Goal: Task Accomplishment & Management: Complete application form

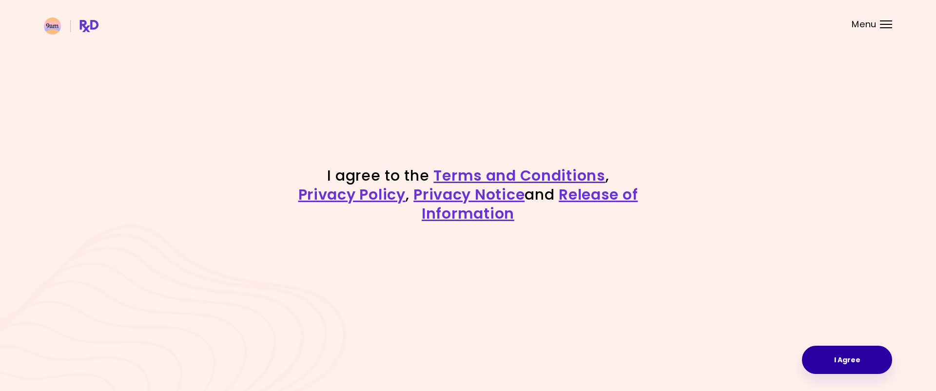
click at [848, 360] on button "I Agree" at bounding box center [847, 360] width 90 height 28
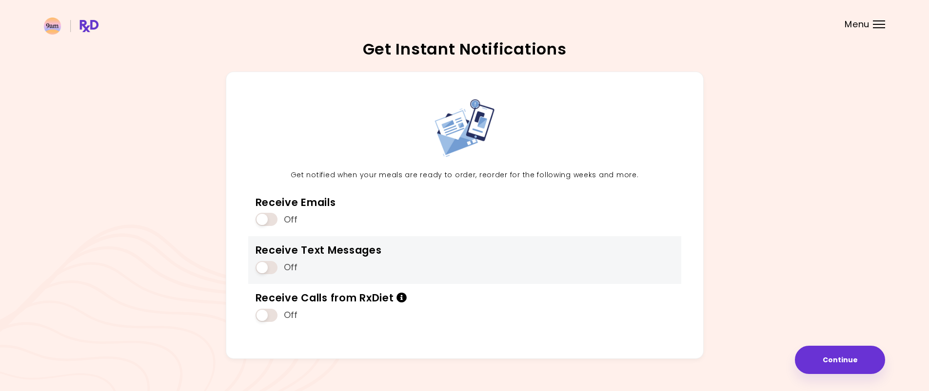
click at [267, 268] on span at bounding box center [266, 267] width 22 height 13
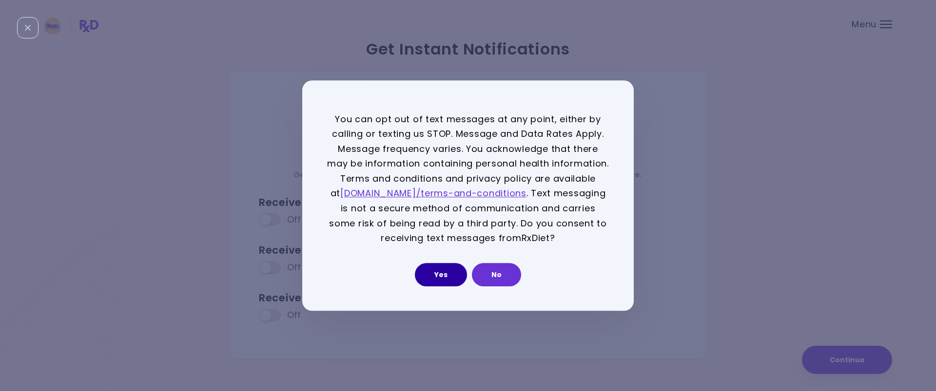
click at [446, 274] on button "Yes" at bounding box center [441, 274] width 52 height 23
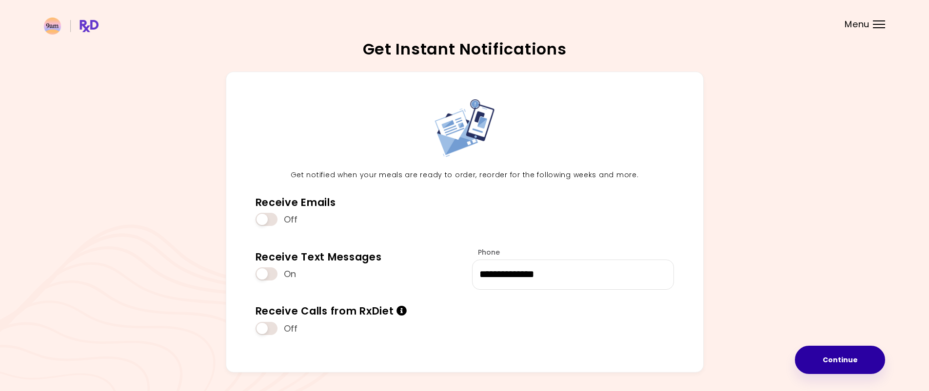
click at [845, 359] on button "Continue" at bounding box center [840, 360] width 90 height 28
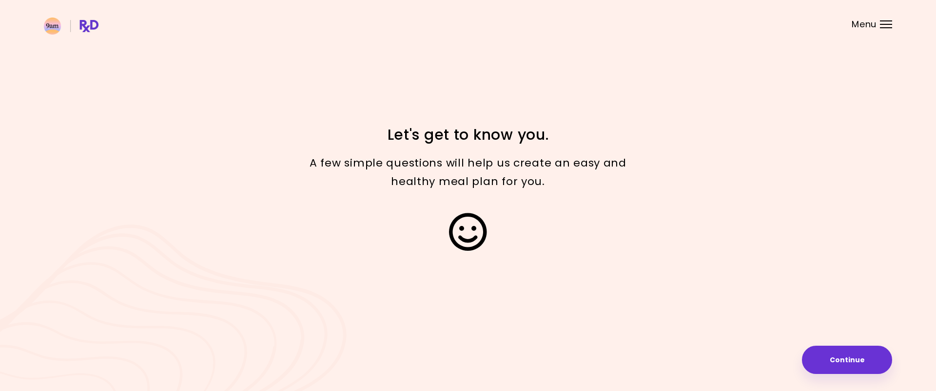
click at [862, 361] on button "Continue" at bounding box center [847, 360] width 90 height 28
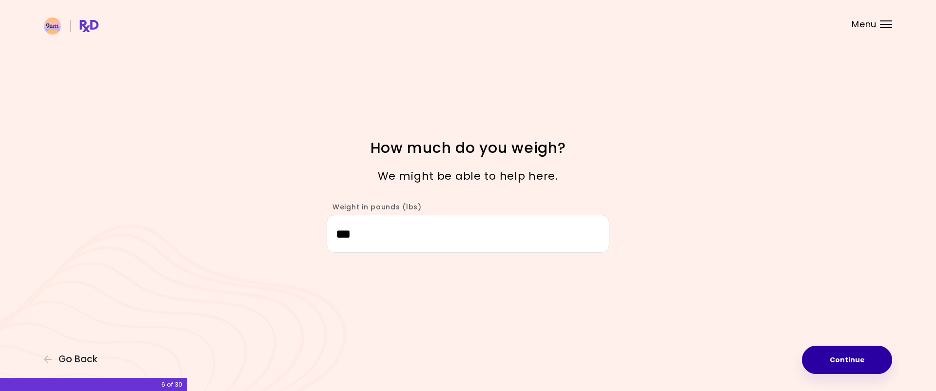
click at [853, 360] on button "Continue" at bounding box center [847, 360] width 90 height 28
select select "****"
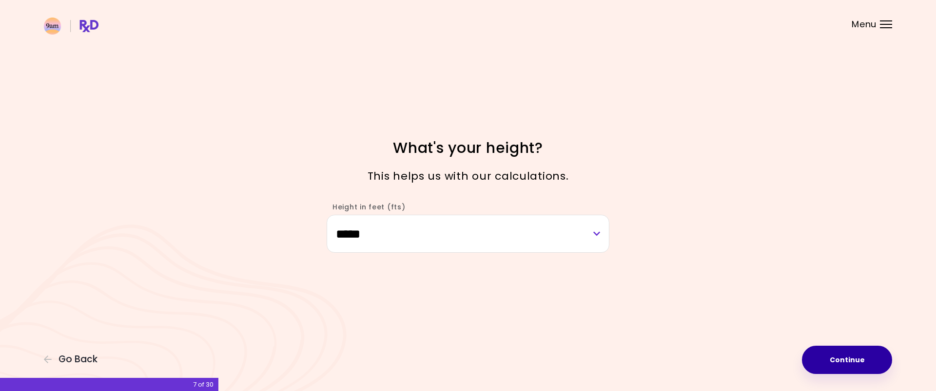
click at [853, 360] on button "Continue" at bounding box center [847, 360] width 90 height 28
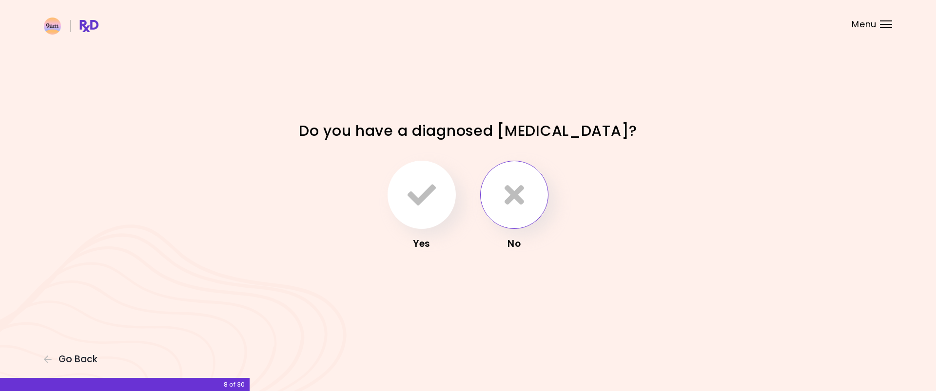
click at [532, 197] on button "button" at bounding box center [514, 195] width 68 height 68
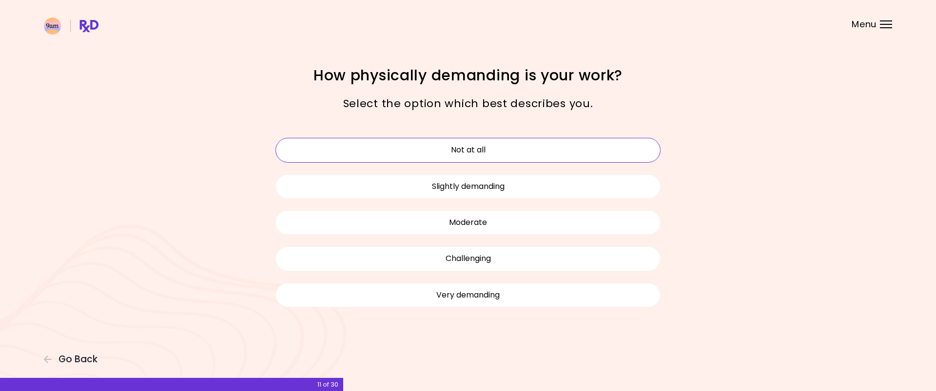
click at [497, 152] on button "Not at all" at bounding box center [467, 150] width 385 height 24
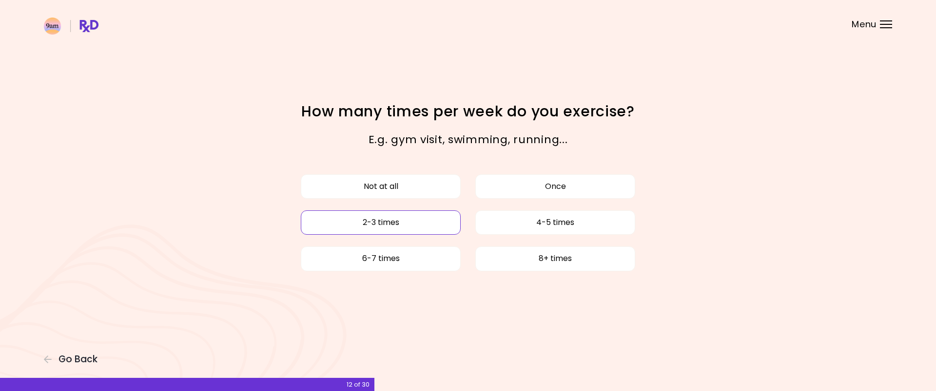
click at [388, 223] on button "2-3 times" at bounding box center [381, 223] width 160 height 24
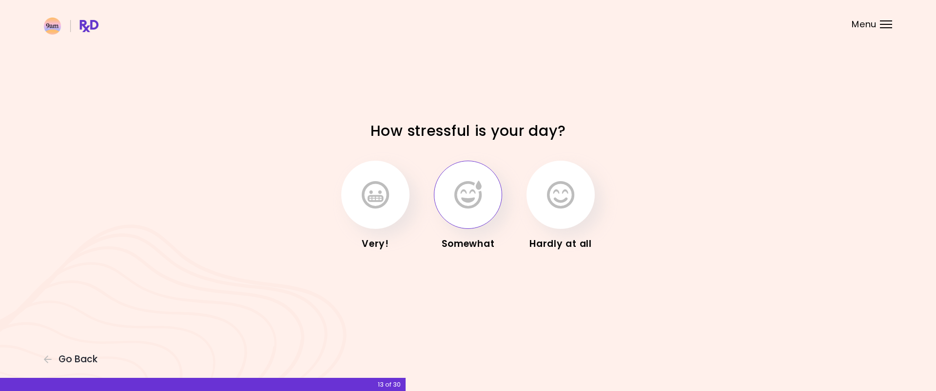
click at [465, 216] on button "button" at bounding box center [468, 195] width 68 height 68
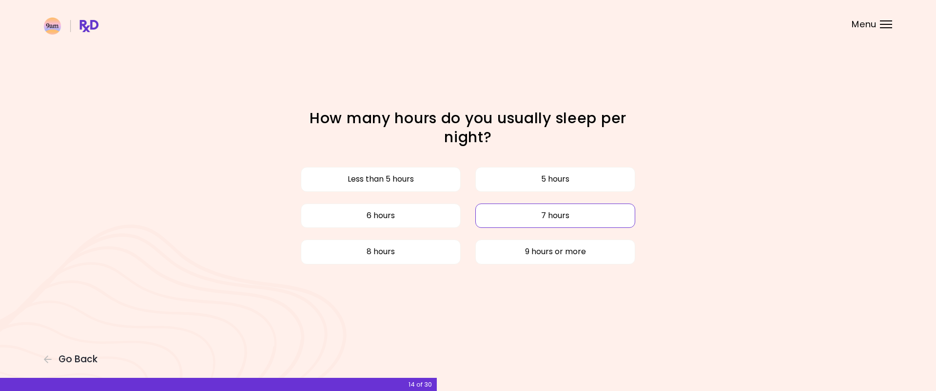
click at [559, 215] on button "7 hours" at bounding box center [555, 216] width 160 height 24
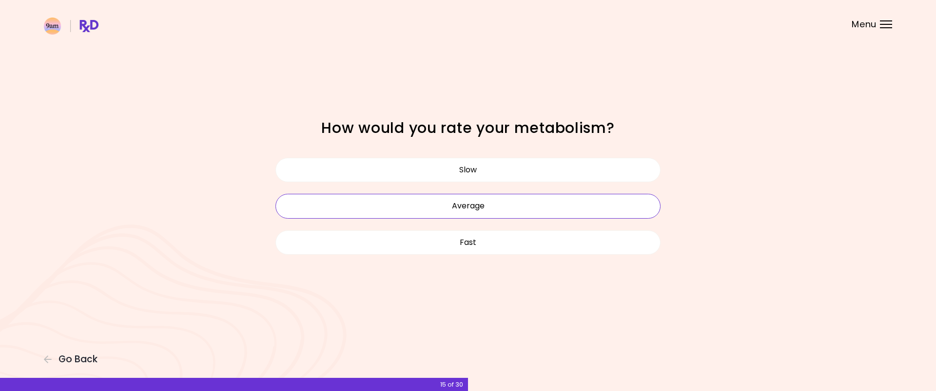
click at [509, 204] on button "Average" at bounding box center [467, 206] width 385 height 24
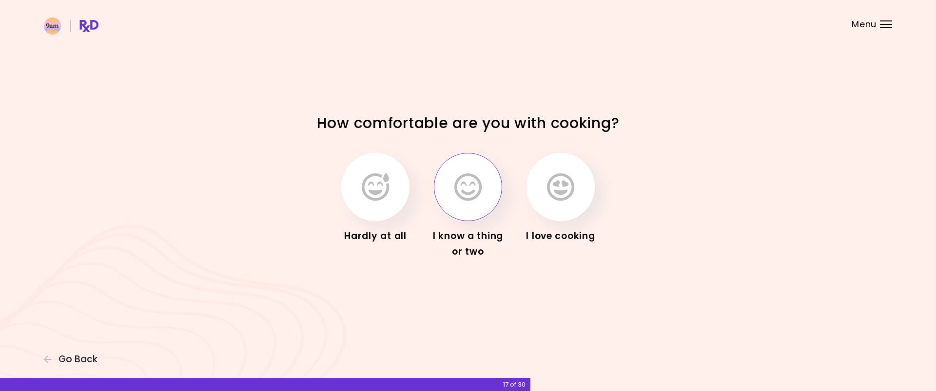
click at [467, 192] on icon "button" at bounding box center [467, 187] width 27 height 28
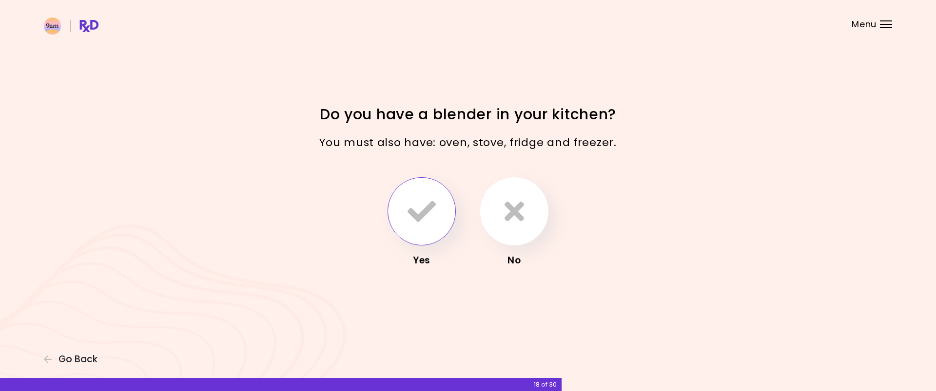
click at [420, 211] on icon "button" at bounding box center [422, 211] width 28 height 28
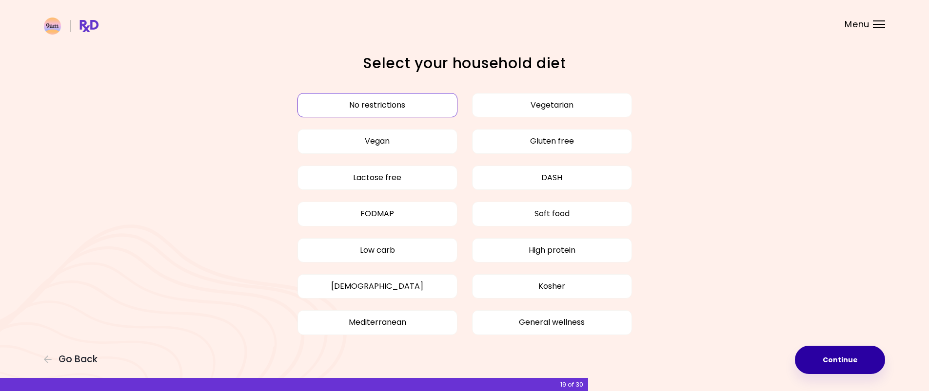
click at [843, 358] on button "Continue" at bounding box center [840, 360] width 90 height 28
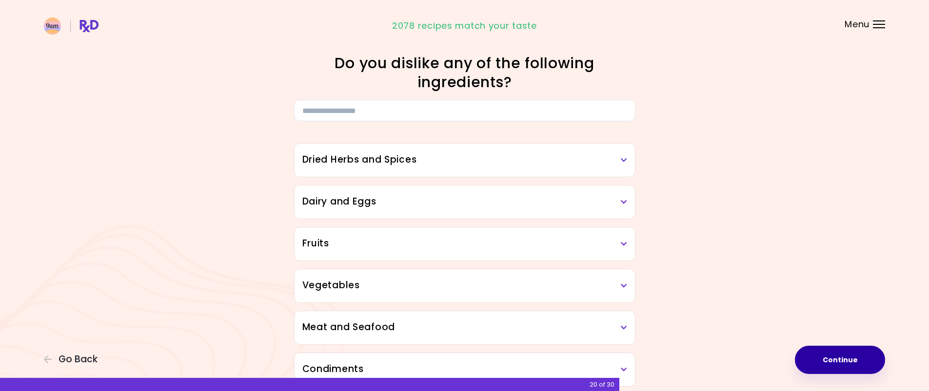
click at [846, 358] on button "Continue" at bounding box center [840, 360] width 90 height 28
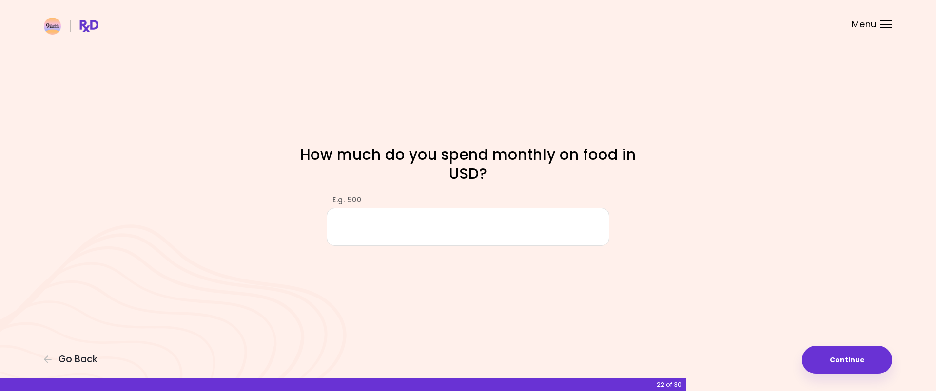
click at [340, 228] on input "E.g. 500" at bounding box center [468, 227] width 283 height 38
type input "***"
click at [864, 359] on button "Continue" at bounding box center [847, 360] width 90 height 28
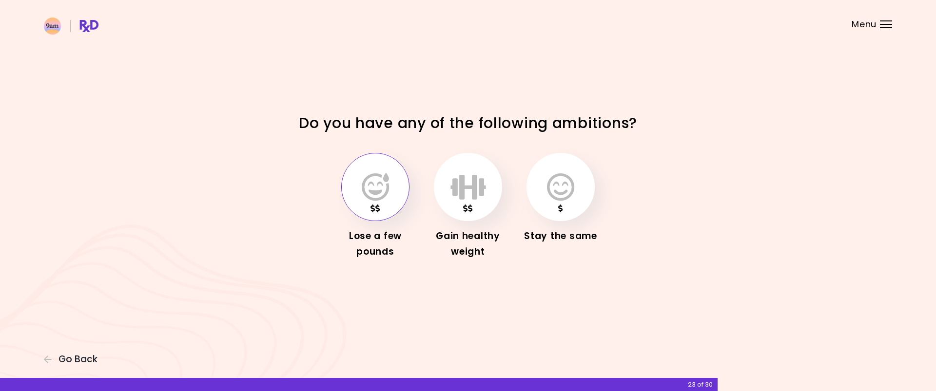
click at [375, 193] on icon "button" at bounding box center [375, 187] width 27 height 28
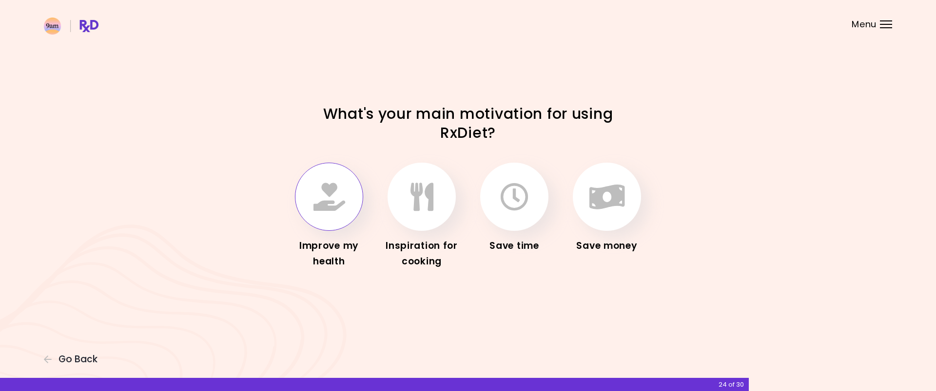
click at [320, 199] on icon "button" at bounding box center [329, 197] width 32 height 28
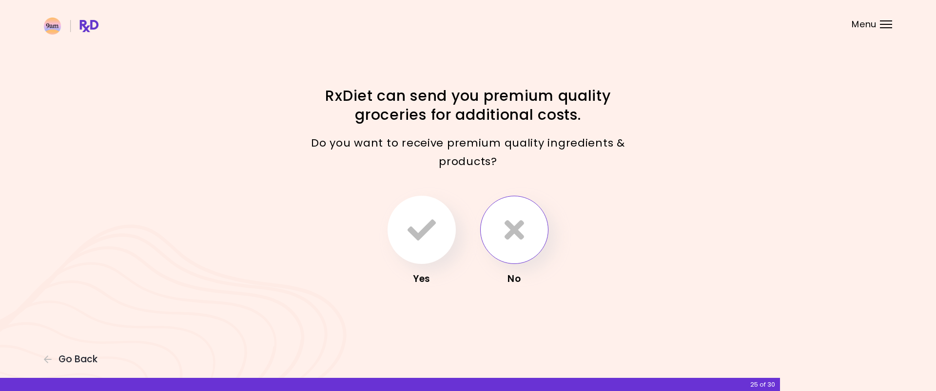
click at [520, 230] on icon "button" at bounding box center [514, 230] width 19 height 28
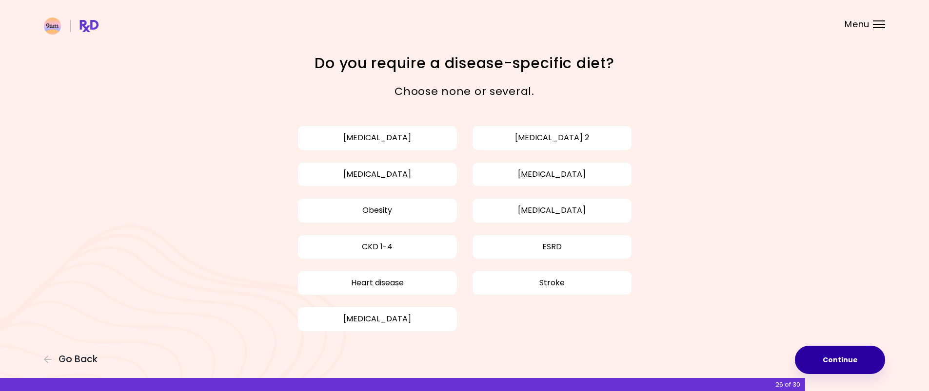
click at [833, 359] on button "Continue" at bounding box center [840, 360] width 90 height 28
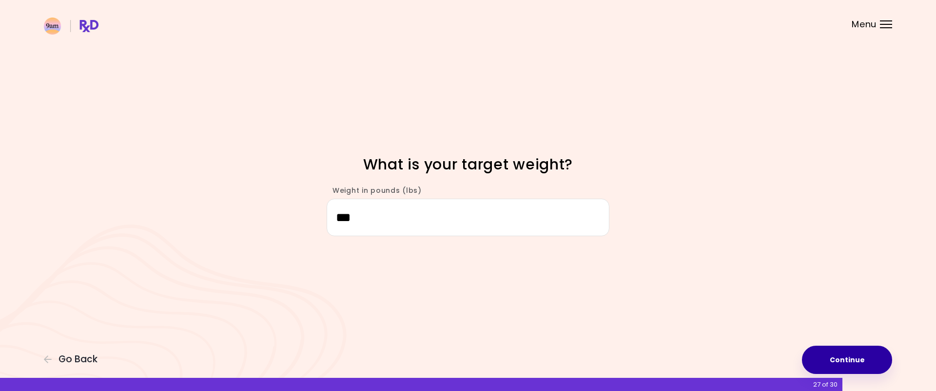
type input "***"
click at [851, 357] on button "Continue" at bounding box center [847, 360] width 90 height 28
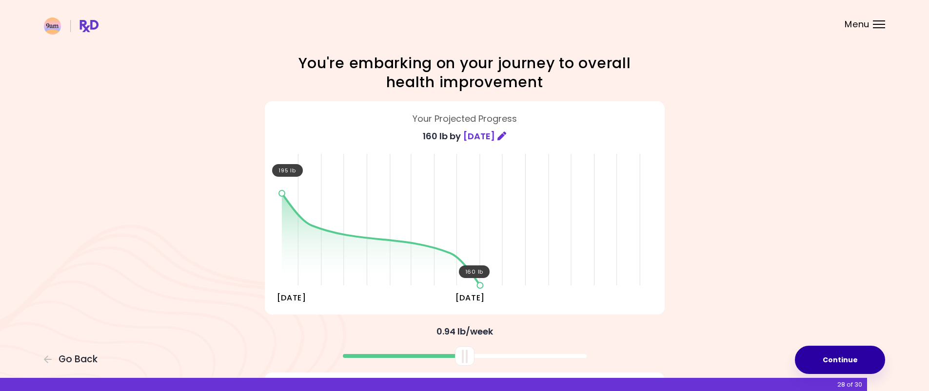
click at [851, 357] on button "Continue" at bounding box center [840, 360] width 90 height 28
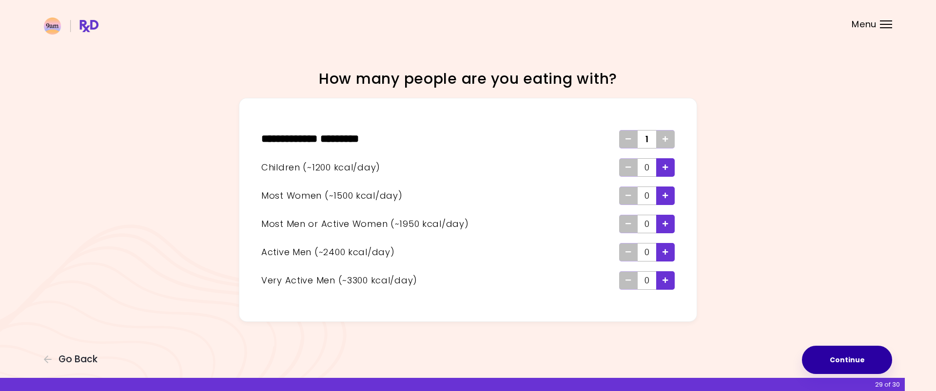
click at [849, 357] on button "Continue" at bounding box center [847, 360] width 90 height 28
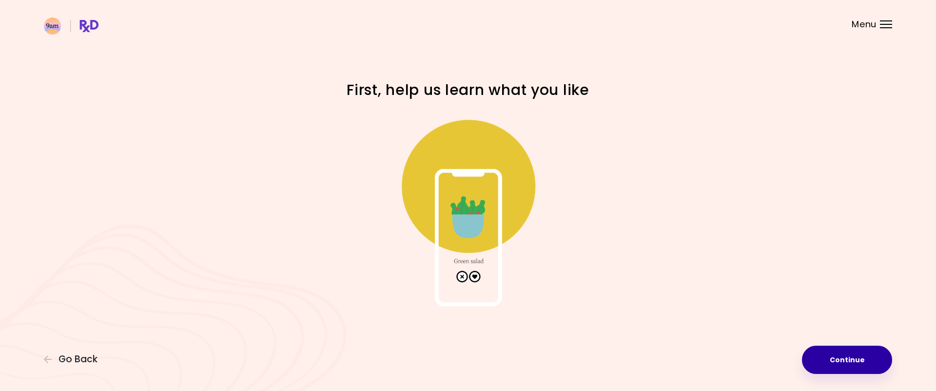
click at [855, 350] on button "Continue" at bounding box center [847, 360] width 90 height 28
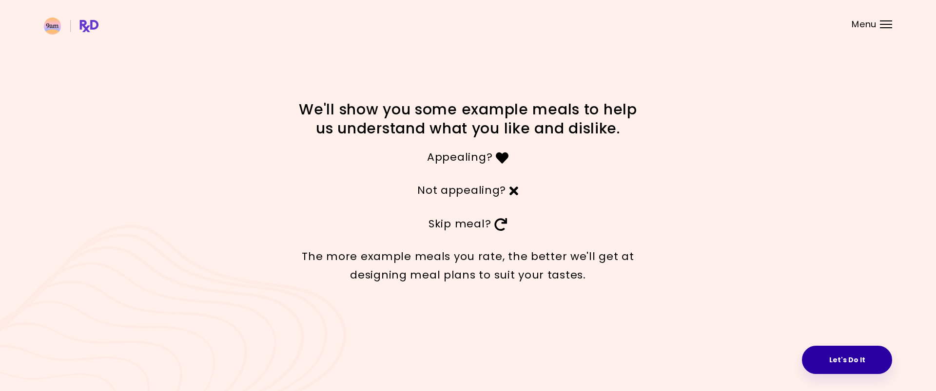
click at [845, 360] on button "Let's Do It" at bounding box center [847, 360] width 90 height 28
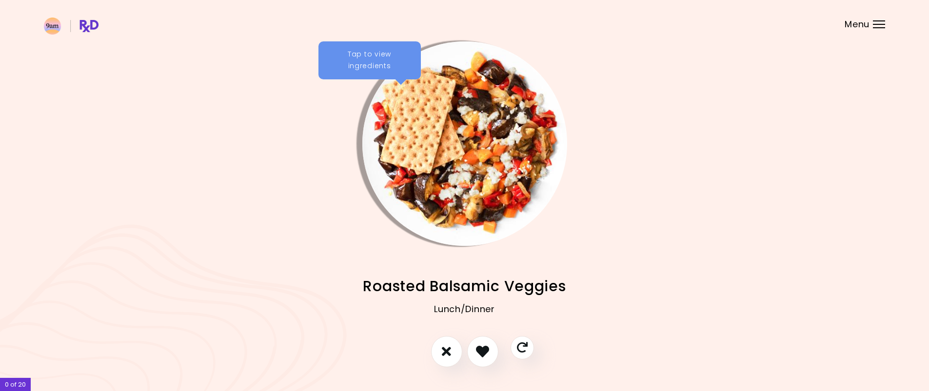
click at [426, 101] on img "Info - Roasted Balsamic Veggies" at bounding box center [464, 143] width 205 height 205
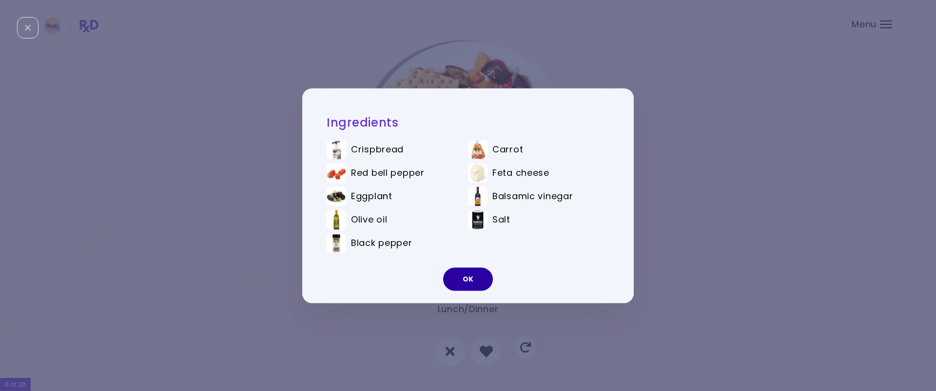
click at [468, 284] on button "OK" at bounding box center [468, 279] width 50 height 23
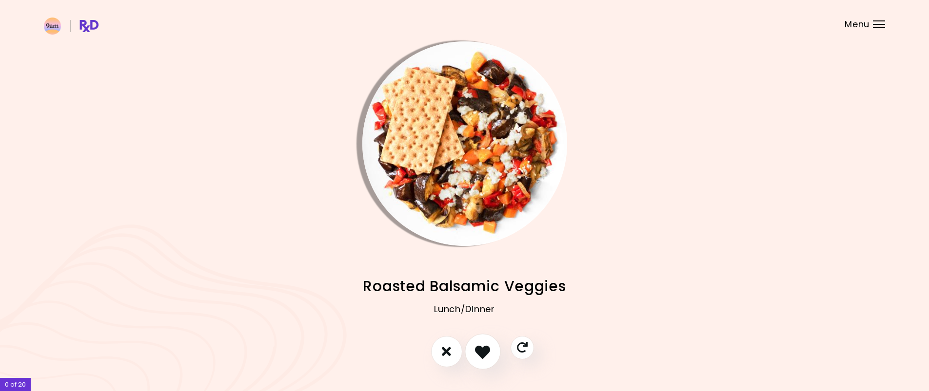
click at [483, 350] on icon "I like this recipe" at bounding box center [482, 351] width 15 height 15
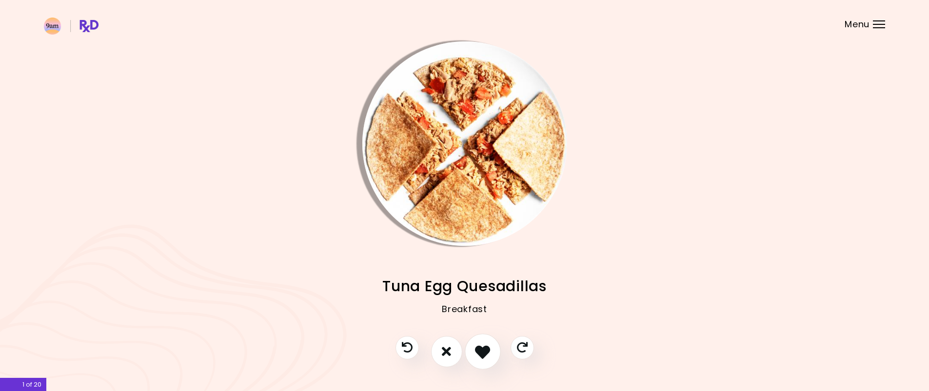
click at [483, 350] on icon "I like this recipe" at bounding box center [482, 351] width 15 height 15
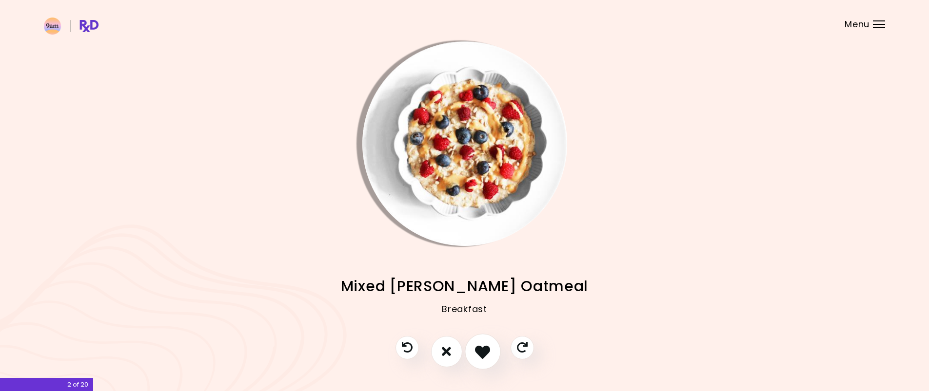
click at [483, 350] on icon "I like this recipe" at bounding box center [482, 351] width 15 height 15
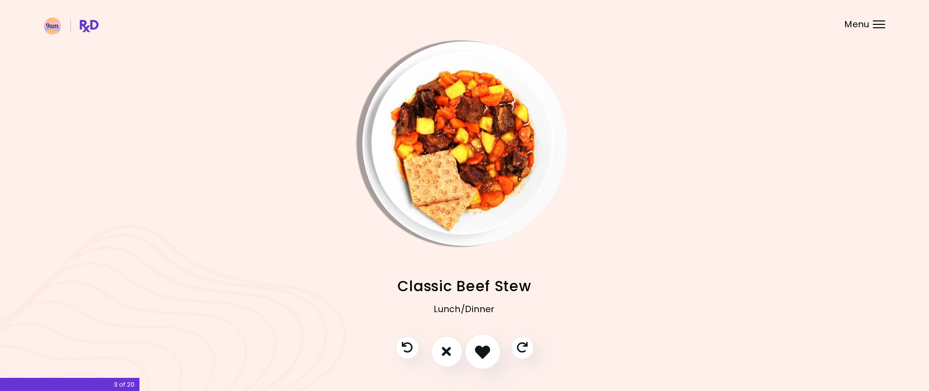
click at [483, 350] on icon "I like this recipe" at bounding box center [482, 351] width 15 height 15
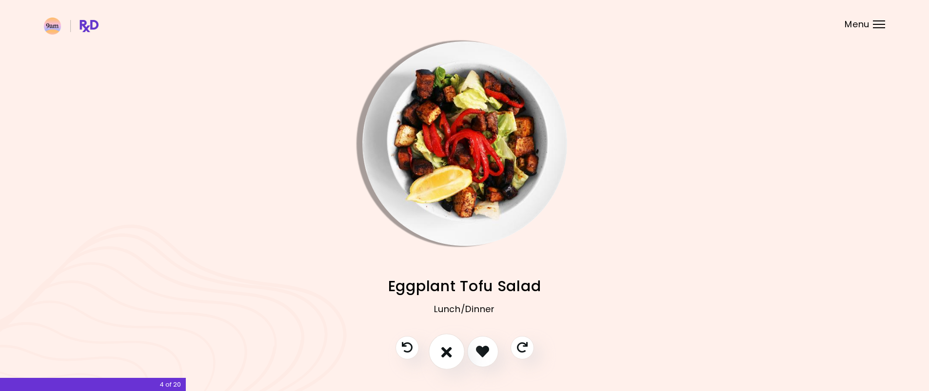
click at [448, 353] on icon "I don't like this recipe" at bounding box center [446, 351] width 11 height 15
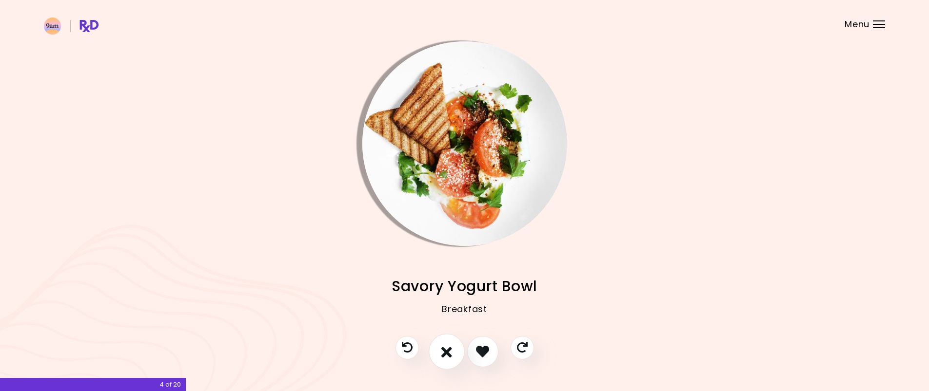
click at [444, 353] on icon "I don't like this recipe" at bounding box center [446, 351] width 11 height 15
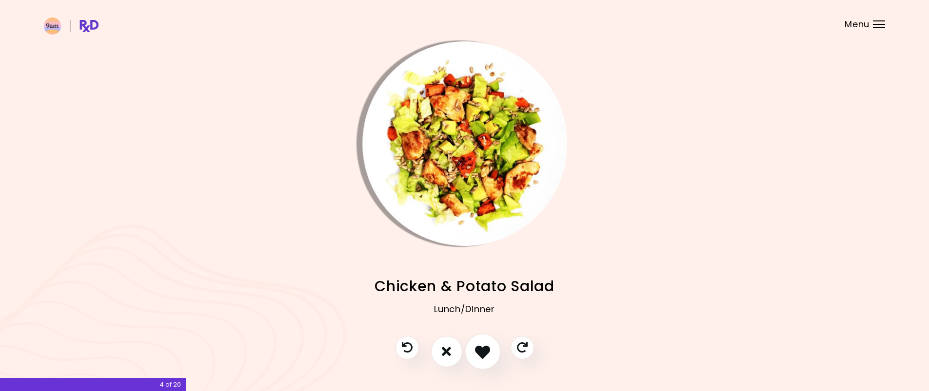
click at [485, 350] on icon "I like this recipe" at bounding box center [482, 351] width 15 height 15
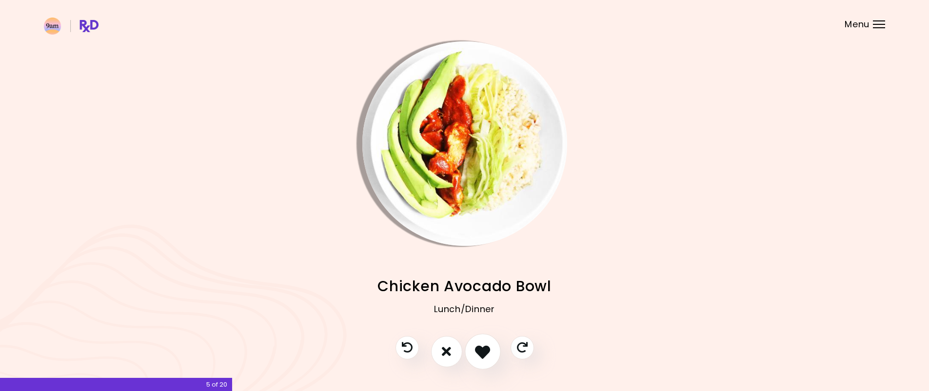
click at [483, 352] on icon "I like this recipe" at bounding box center [482, 351] width 15 height 15
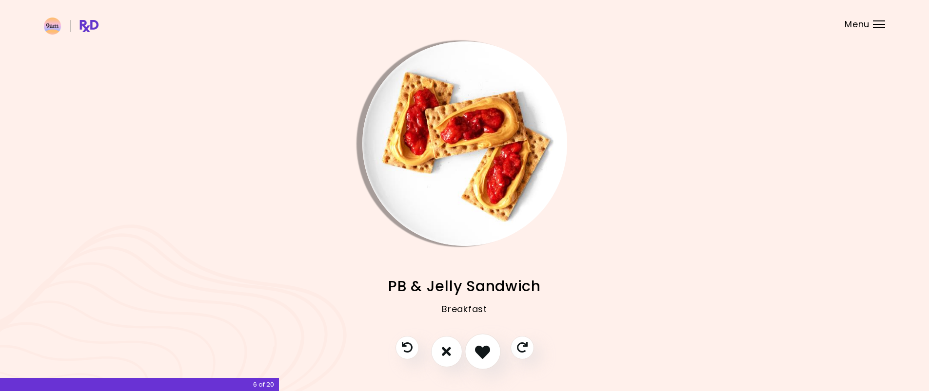
click at [483, 352] on icon "I like this recipe" at bounding box center [482, 351] width 15 height 15
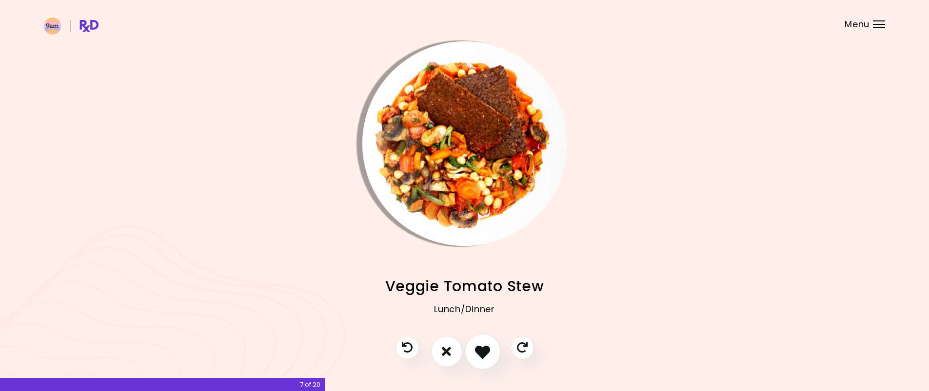
click at [483, 352] on icon "I like this recipe" at bounding box center [482, 351] width 15 height 15
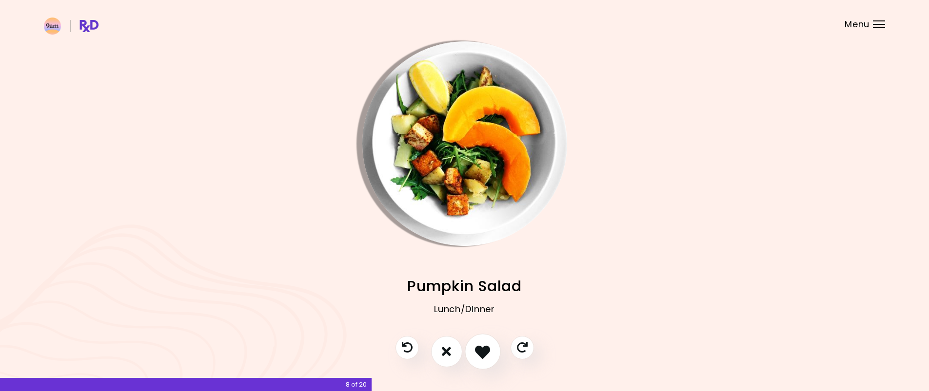
click at [483, 352] on icon "I like this recipe" at bounding box center [482, 351] width 15 height 15
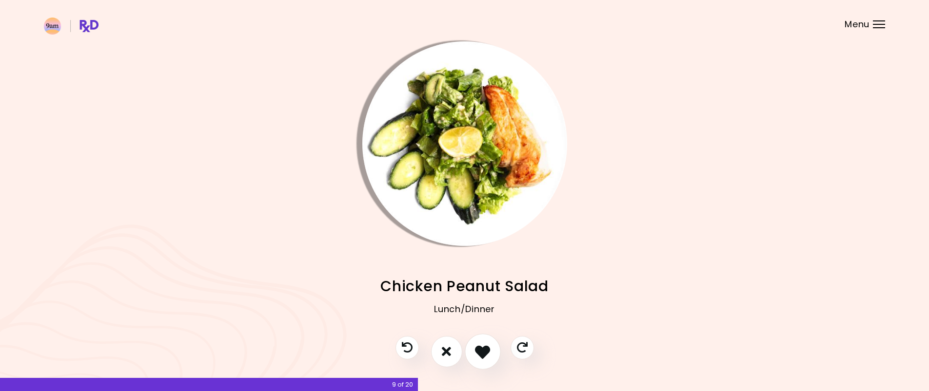
click at [483, 352] on icon "I like this recipe" at bounding box center [482, 351] width 15 height 15
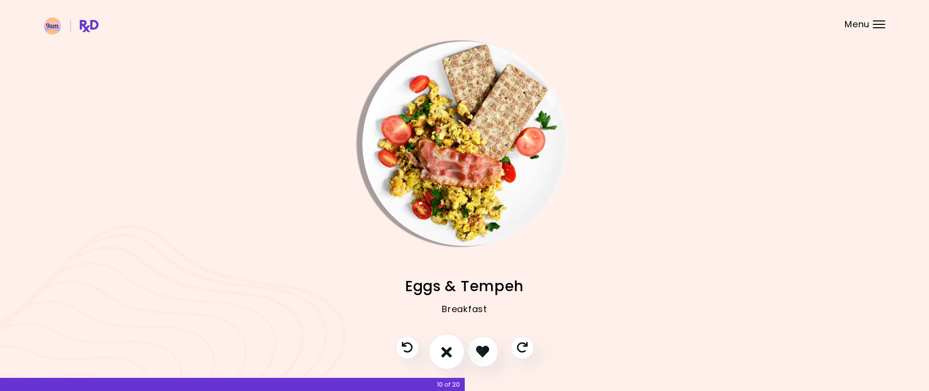
click at [440, 353] on button "I don't like this recipe" at bounding box center [447, 352] width 36 height 36
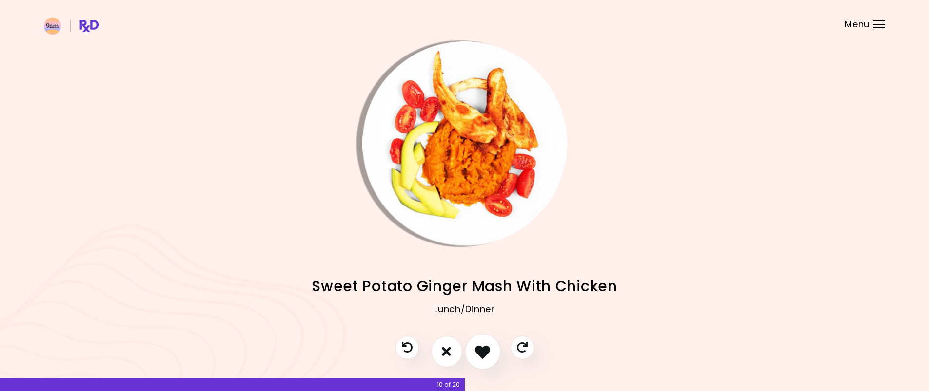
click at [478, 352] on icon "I like this recipe" at bounding box center [482, 351] width 15 height 15
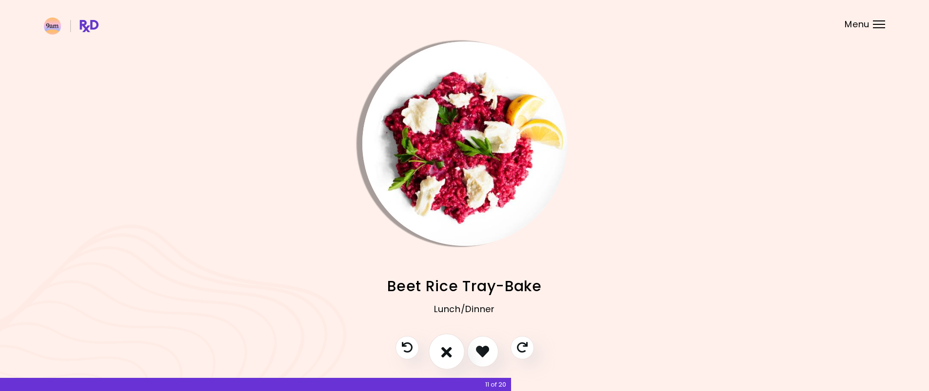
click at [441, 351] on icon "I don't like this recipe" at bounding box center [446, 351] width 11 height 15
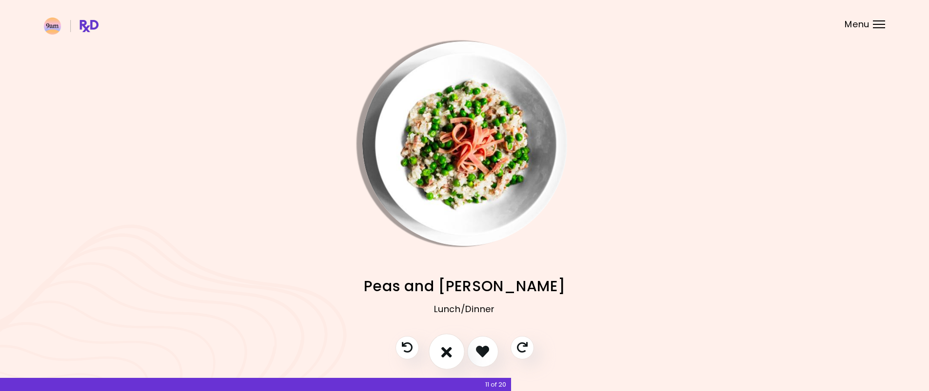
click at [441, 351] on icon "I don't like this recipe" at bounding box center [446, 351] width 11 height 15
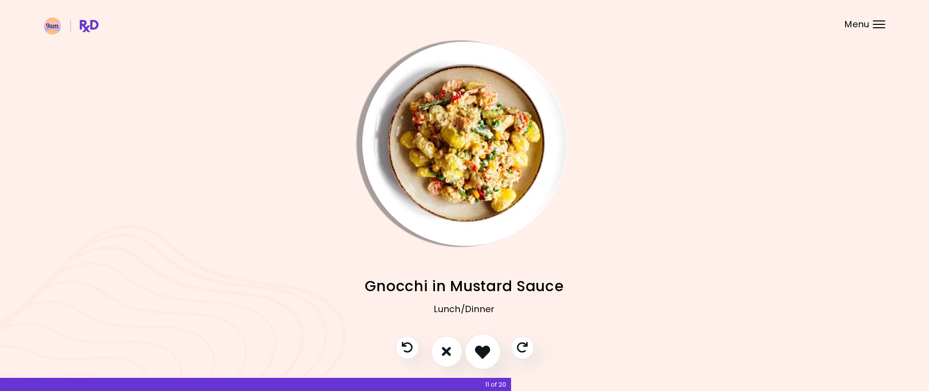
click at [482, 351] on icon "I like this recipe" at bounding box center [482, 351] width 15 height 15
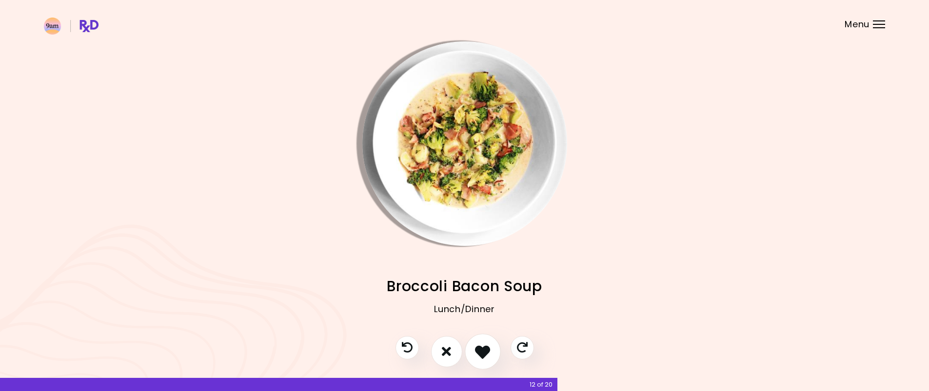
click at [482, 351] on icon "I like this recipe" at bounding box center [482, 351] width 15 height 15
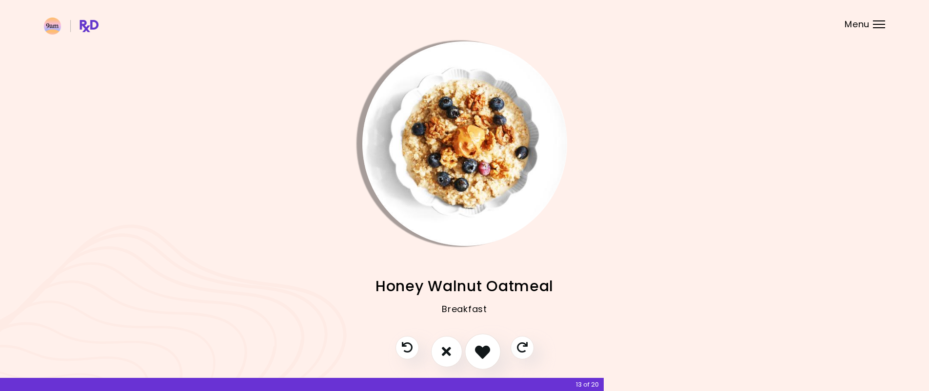
click at [482, 351] on icon "I like this recipe" at bounding box center [482, 351] width 15 height 15
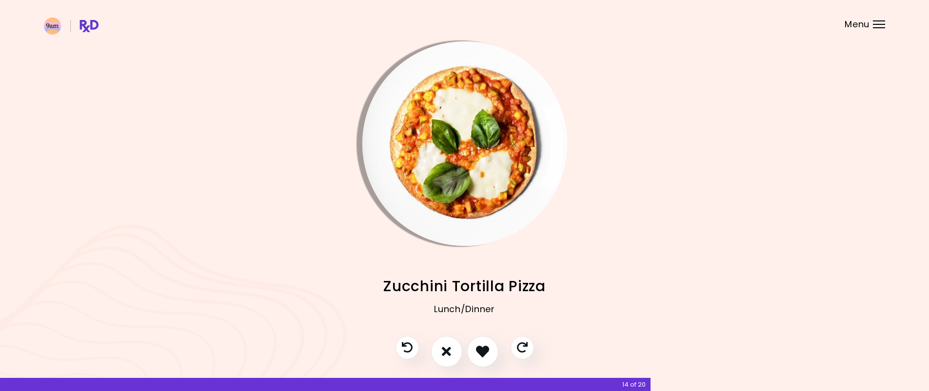
click at [454, 142] on img "Info - Zucchini Tortilla Pizza" at bounding box center [464, 143] width 205 height 205
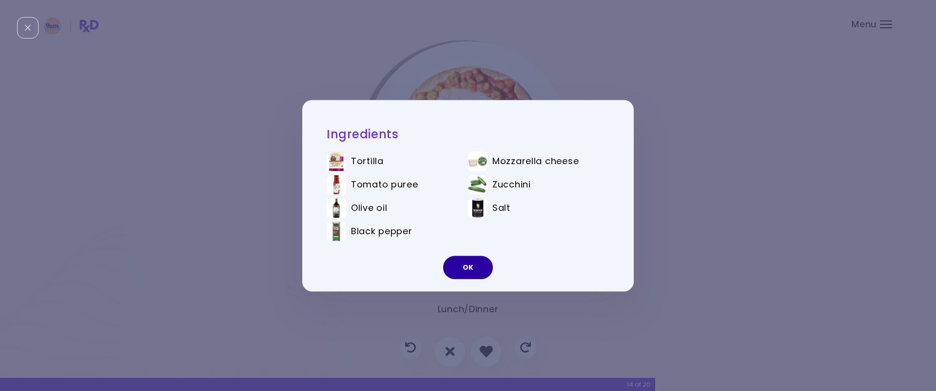
click at [467, 269] on button "OK" at bounding box center [468, 267] width 50 height 23
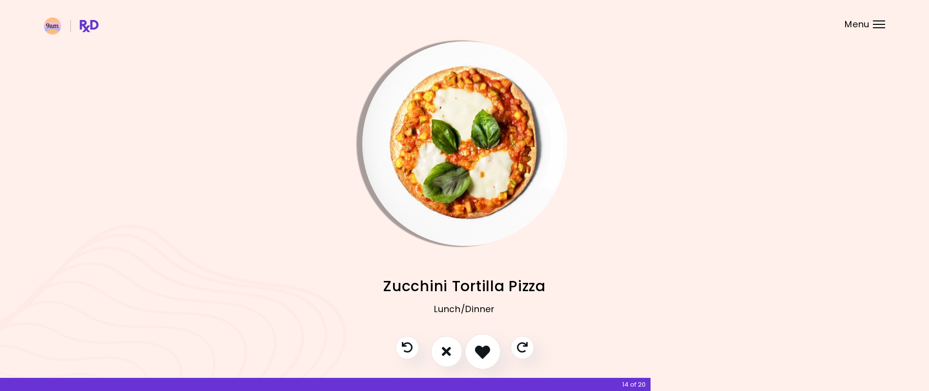
click at [484, 356] on icon "I like this recipe" at bounding box center [482, 351] width 15 height 15
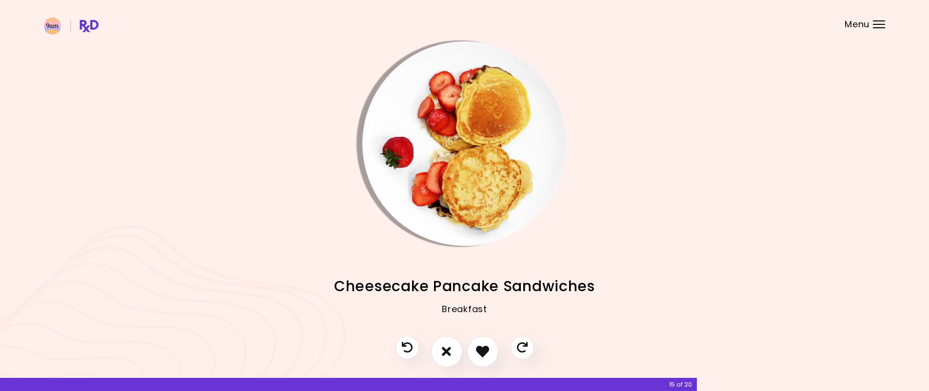
click at [468, 136] on img "Info - Cheesecake Pancake Sandwiches" at bounding box center [464, 143] width 205 height 205
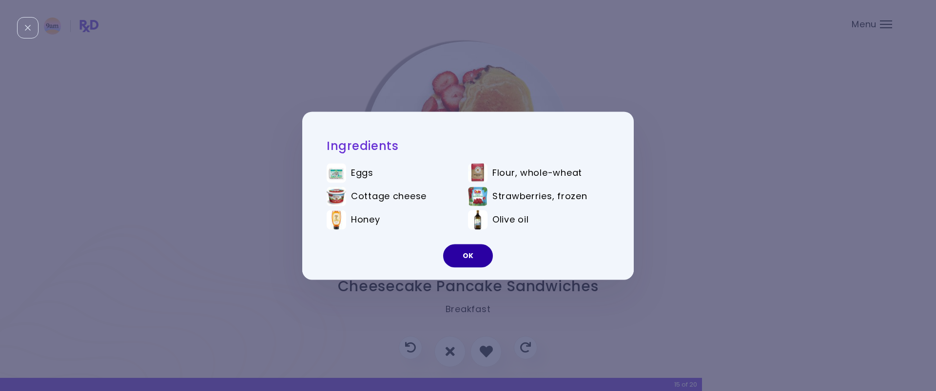
click at [474, 257] on button "OK" at bounding box center [468, 255] width 50 height 23
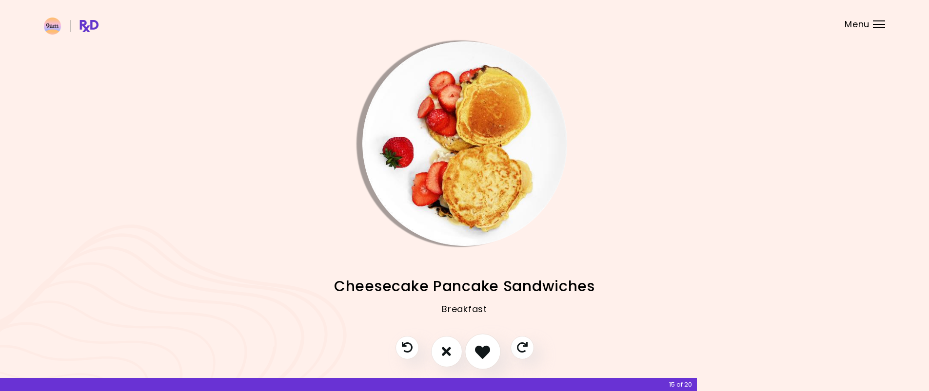
click at [485, 351] on icon "I like this recipe" at bounding box center [482, 351] width 15 height 15
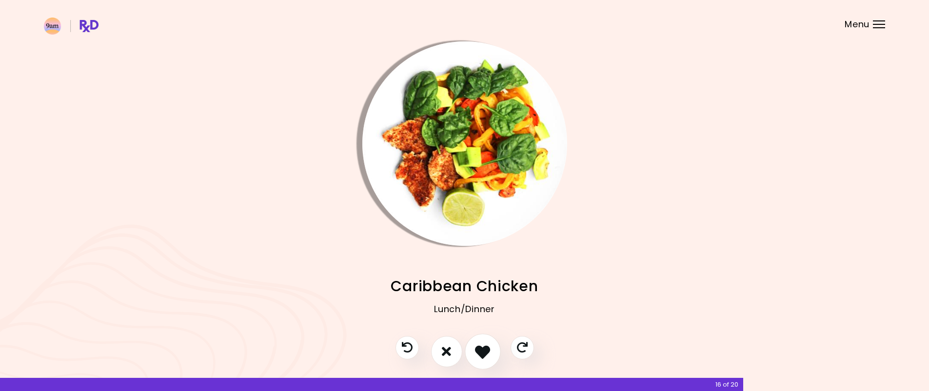
click at [483, 347] on icon "I like this recipe" at bounding box center [482, 351] width 15 height 15
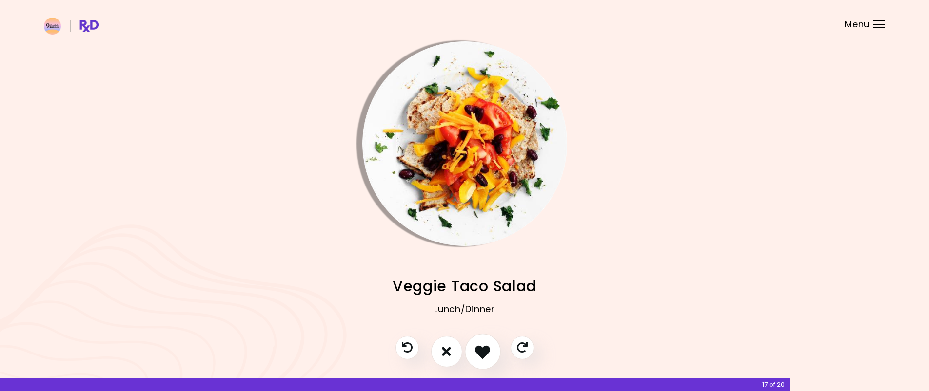
click at [483, 347] on icon "I like this recipe" at bounding box center [482, 351] width 15 height 15
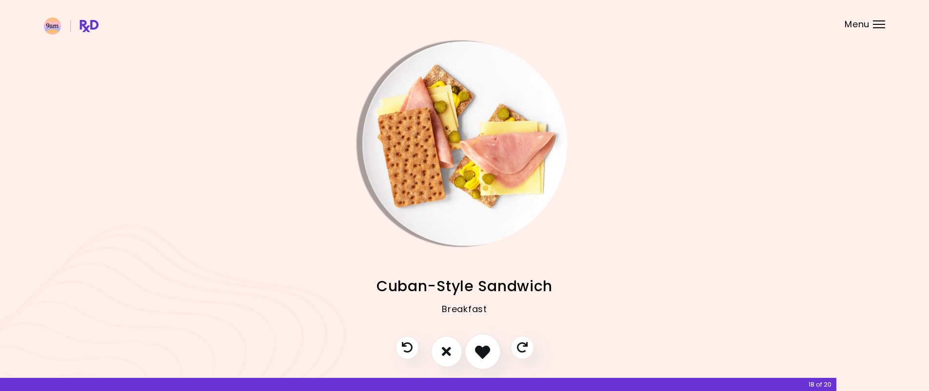
click at [483, 347] on icon "I like this recipe" at bounding box center [482, 351] width 15 height 15
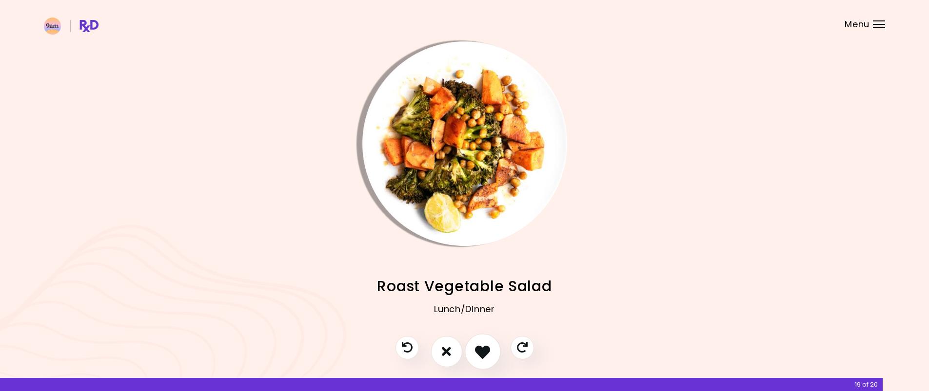
click at [483, 347] on icon "I like this recipe" at bounding box center [482, 351] width 15 height 15
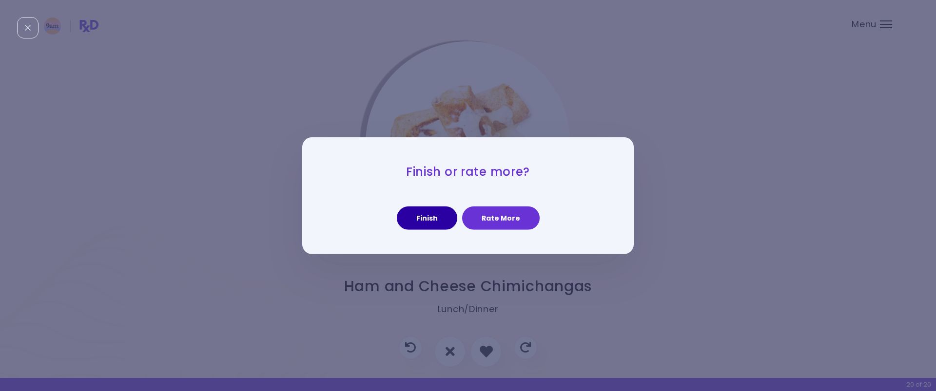
click at [429, 217] on button "Finish" at bounding box center [427, 218] width 60 height 23
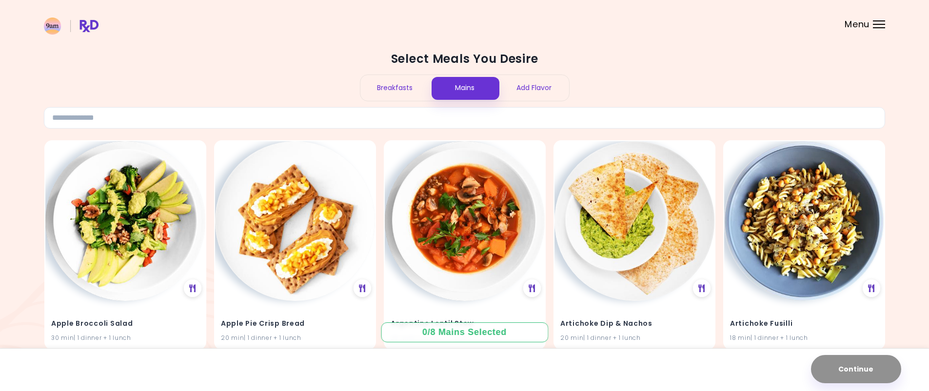
click at [398, 88] on div "Breakfasts" at bounding box center [395, 88] width 70 height 26
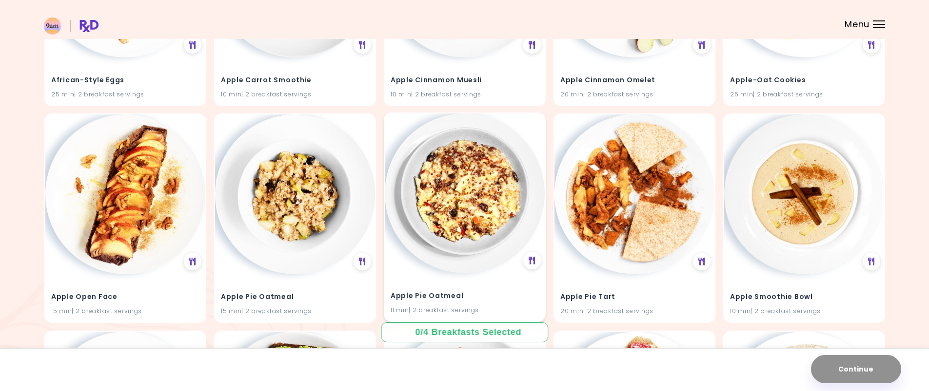
scroll to position [487, 0]
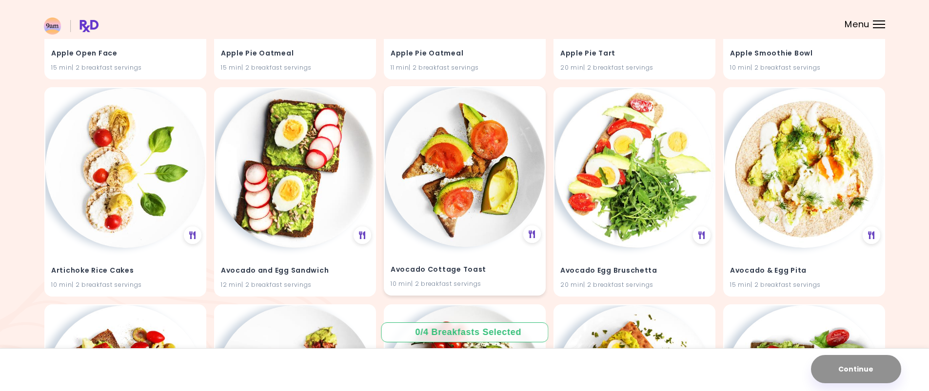
click at [506, 254] on div "Avocado Cottage Toast 10 min | 2 breakfast servings" at bounding box center [465, 271] width 160 height 48
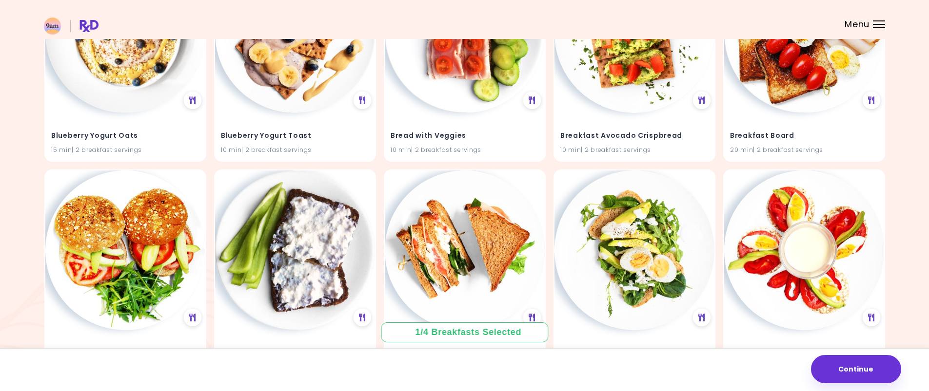
scroll to position [2024, 0]
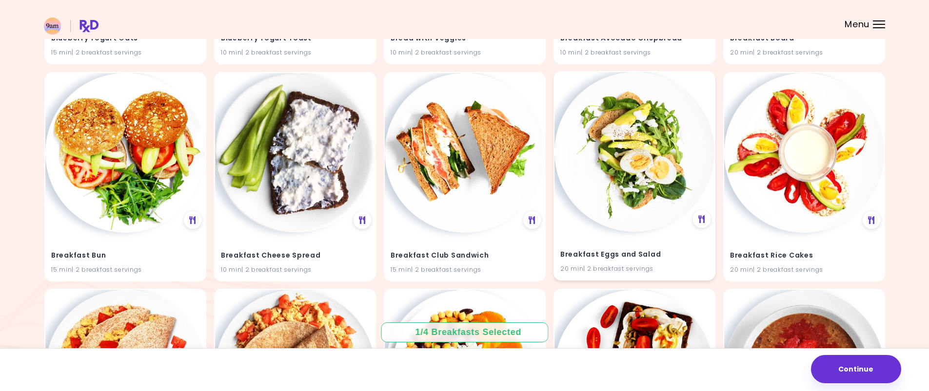
click at [667, 240] on div "Breakfast Eggs and Salad 20 min | 2 breakfast servings" at bounding box center [634, 256] width 160 height 48
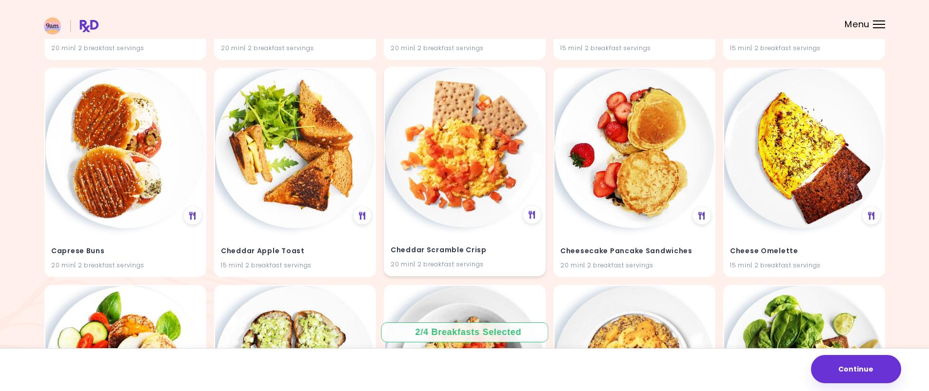
scroll to position [2609, 0]
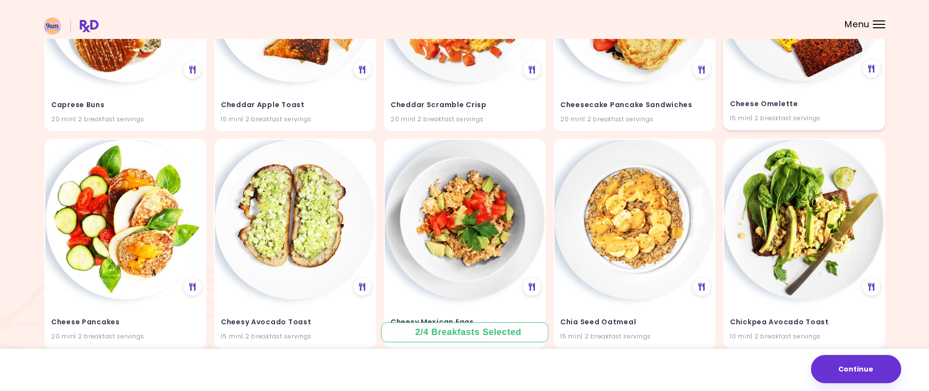
click at [844, 106] on h4 "Cheese Omelette" at bounding box center [804, 105] width 148 height 16
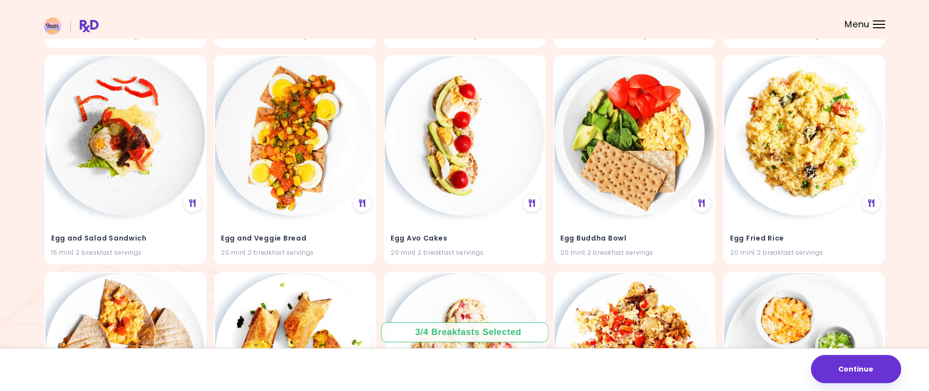
scroll to position [4022, 0]
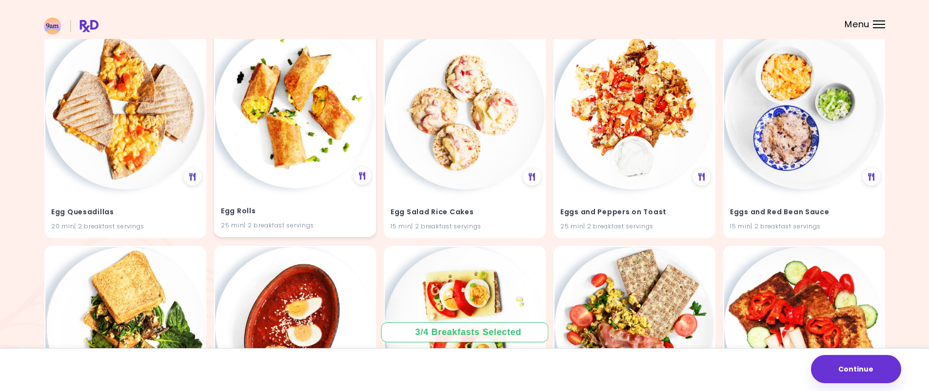
click at [334, 205] on h4 "Egg Rolls" at bounding box center [295, 211] width 148 height 16
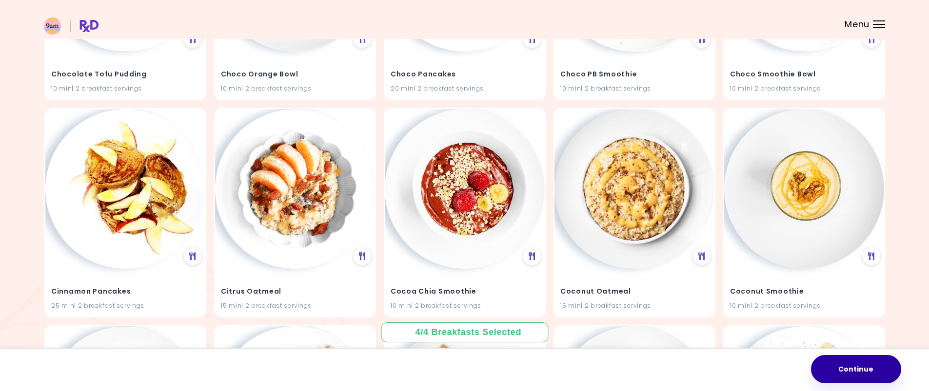
click at [857, 375] on button "Continue" at bounding box center [856, 369] width 90 height 28
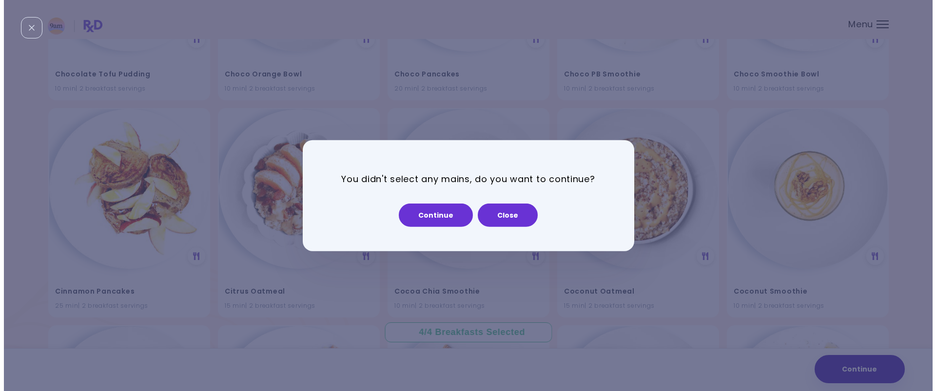
scroll to position [3312, 0]
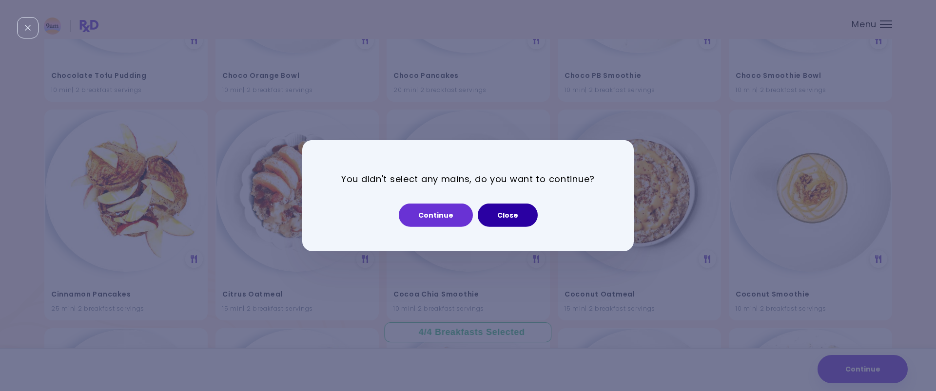
click at [508, 218] on button "Close" at bounding box center [508, 215] width 60 height 23
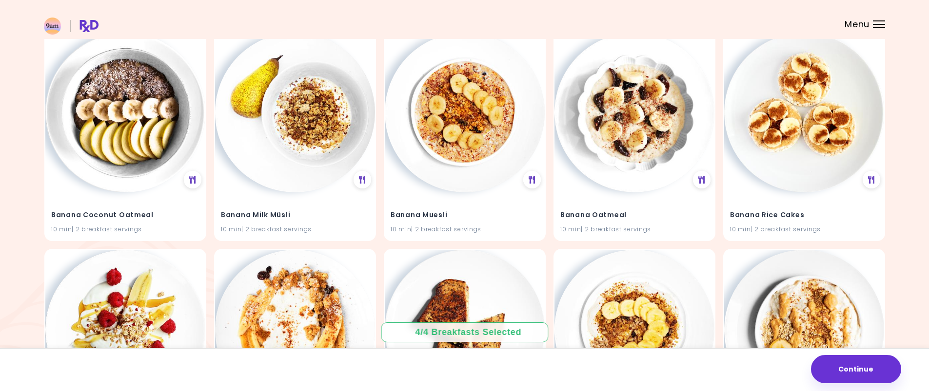
scroll to position [0, 0]
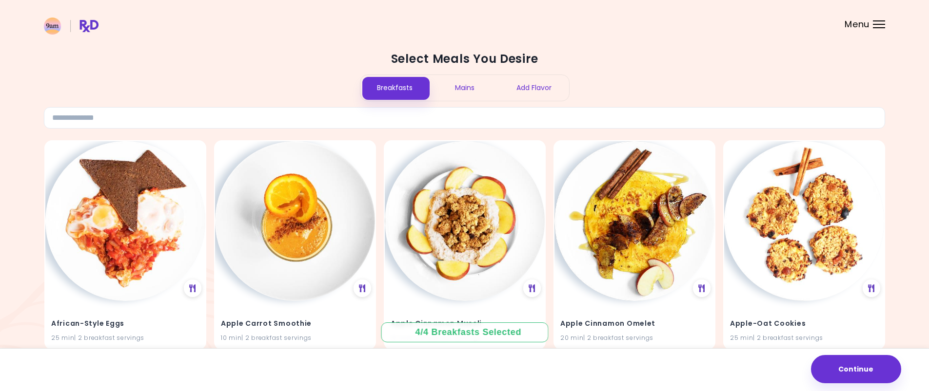
click at [462, 92] on div "Mains" at bounding box center [464, 88] width 70 height 26
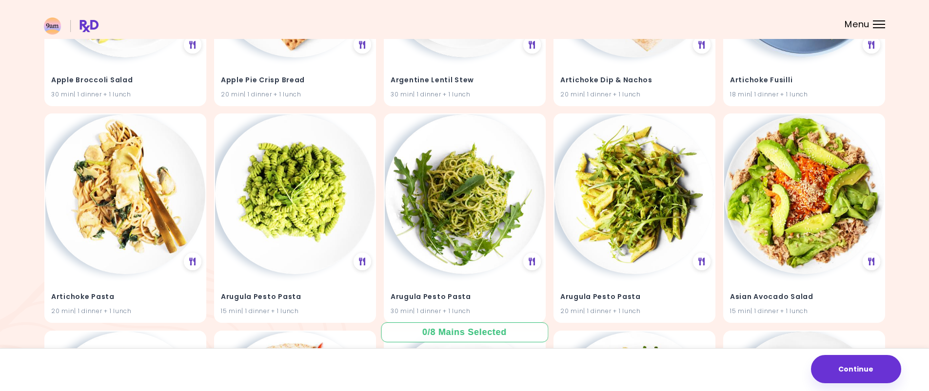
scroll to position [292, 0]
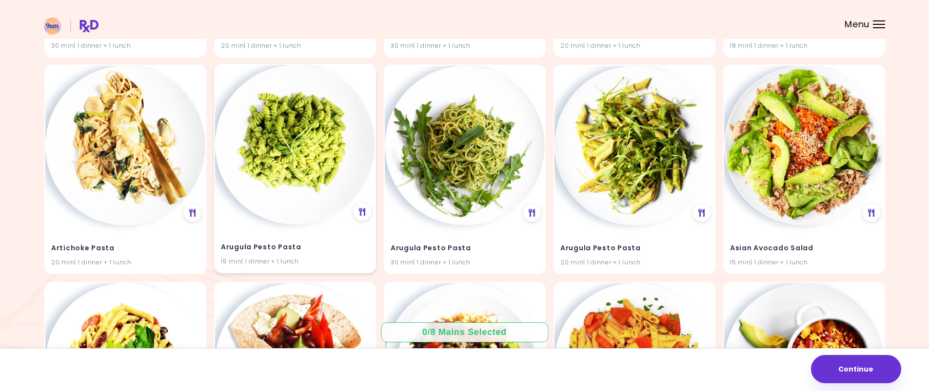
click at [327, 242] on h4 "Arugula Pesto Pasta" at bounding box center [295, 248] width 148 height 16
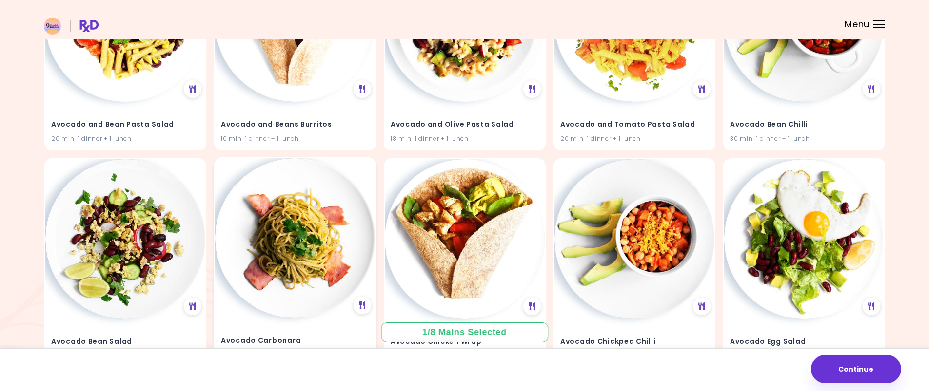
scroll to position [716, 0]
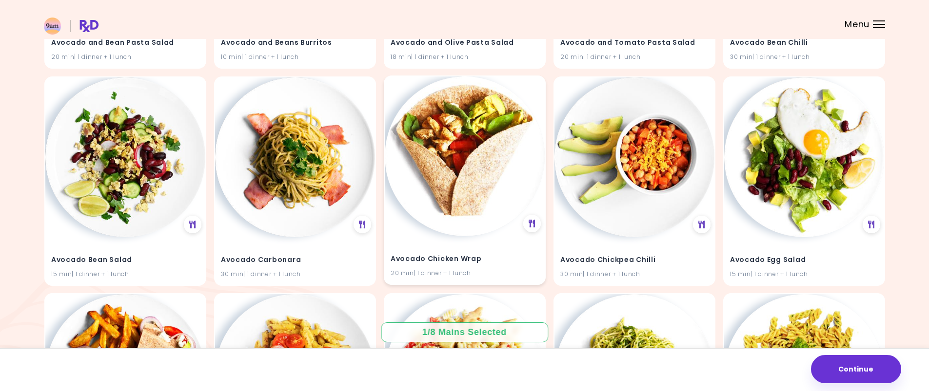
click at [497, 253] on h4 "Avocado Chicken Wrap" at bounding box center [464, 259] width 148 height 16
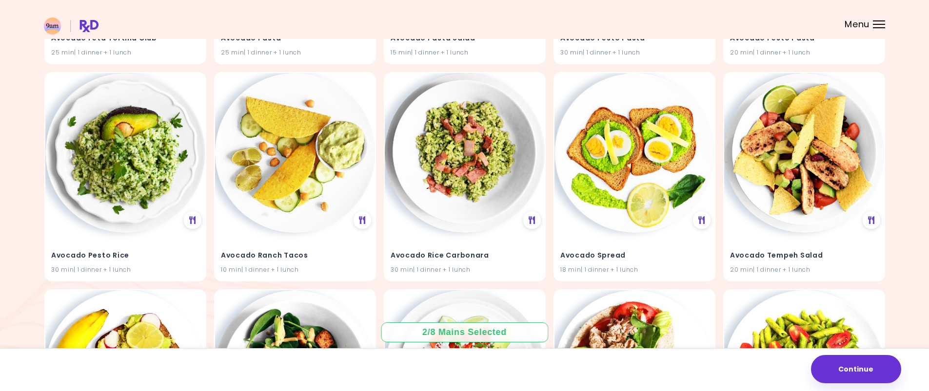
scroll to position [1568, 0]
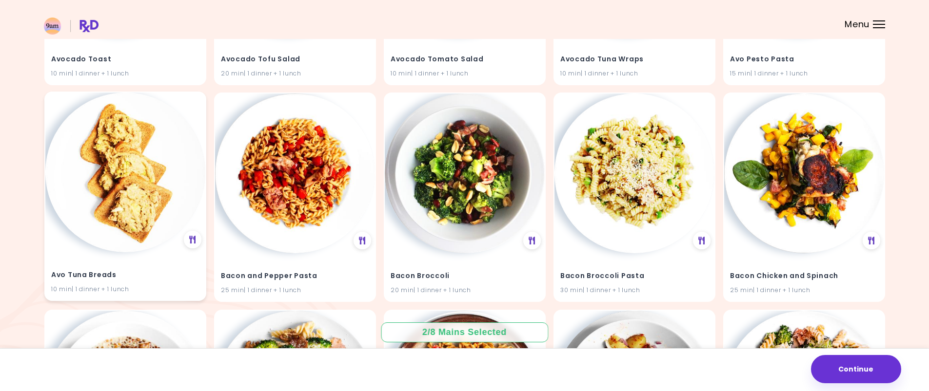
click at [164, 277] on h4 "Avo Tuna Breads" at bounding box center [125, 276] width 148 height 16
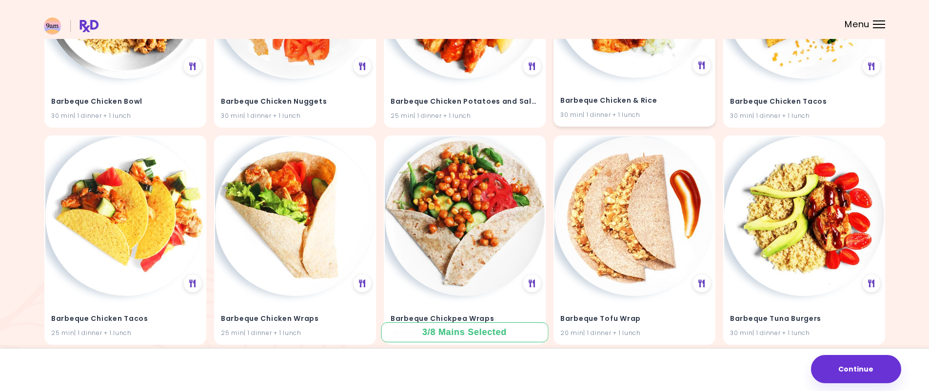
scroll to position [3987, 0]
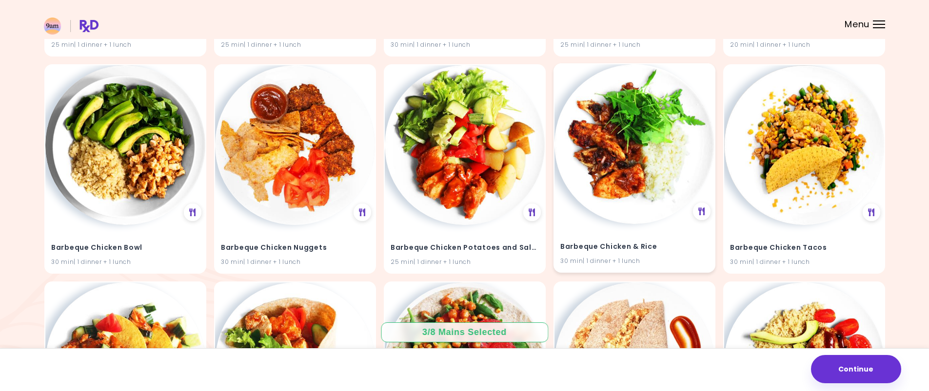
click at [675, 242] on h4 "Barbeque Chicken & Rice" at bounding box center [634, 247] width 148 height 16
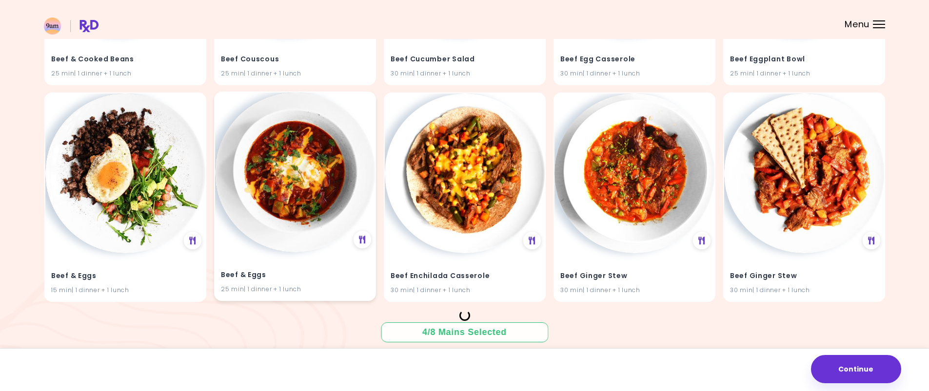
scroll to position [7668, 0]
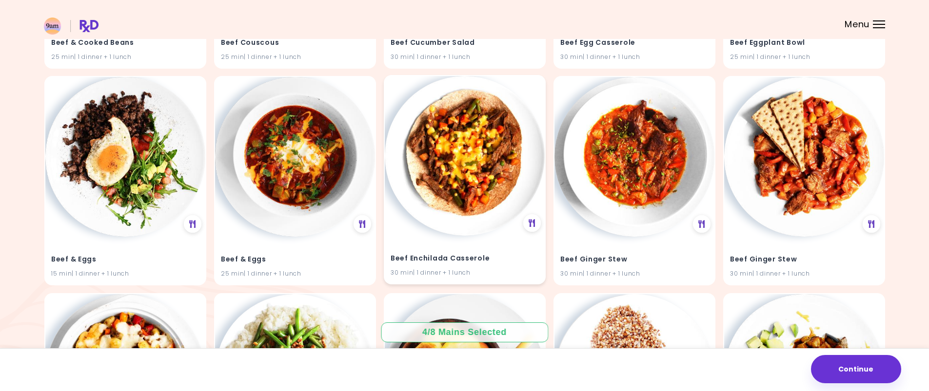
click at [511, 255] on h4 "Beef Enchilada Casserole" at bounding box center [464, 259] width 148 height 16
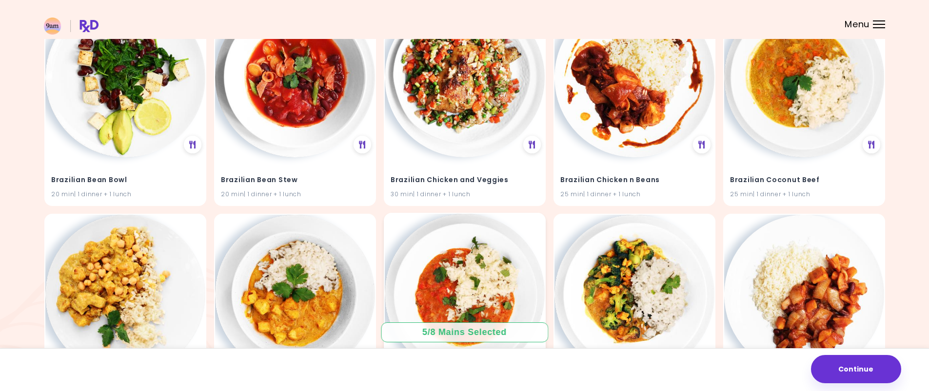
scroll to position [10763, 0]
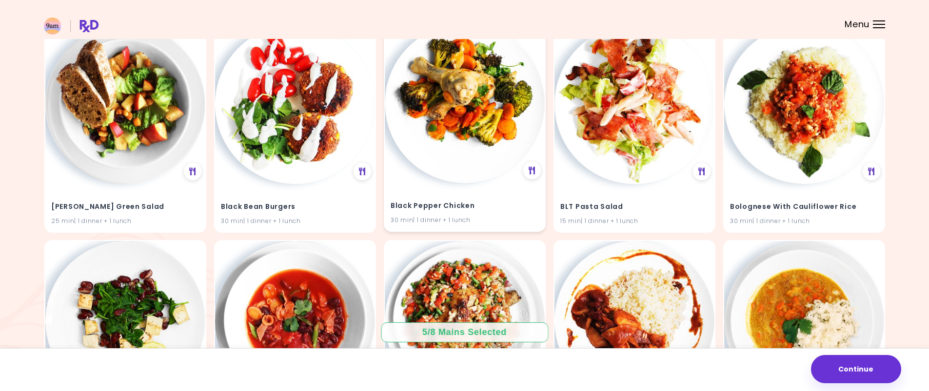
click at [502, 204] on h4 "Black Pepper Chicken" at bounding box center [464, 206] width 148 height 16
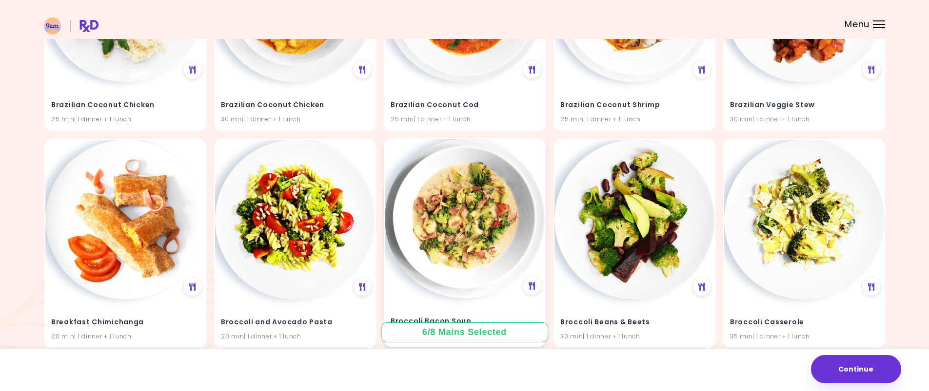
scroll to position [11543, 0]
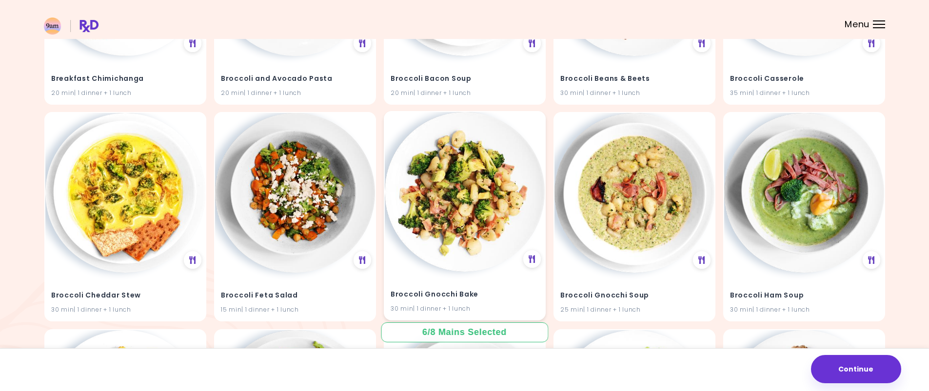
click at [503, 297] on h4 "Broccoli Gnocchi Bake" at bounding box center [464, 295] width 148 height 16
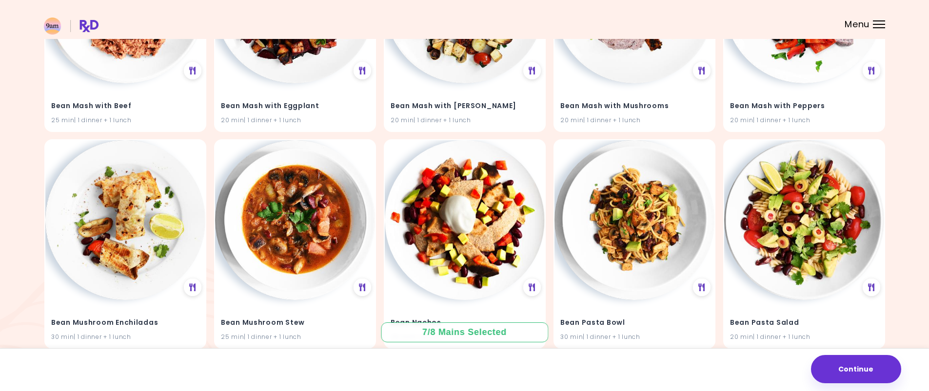
scroll to position [0, 0]
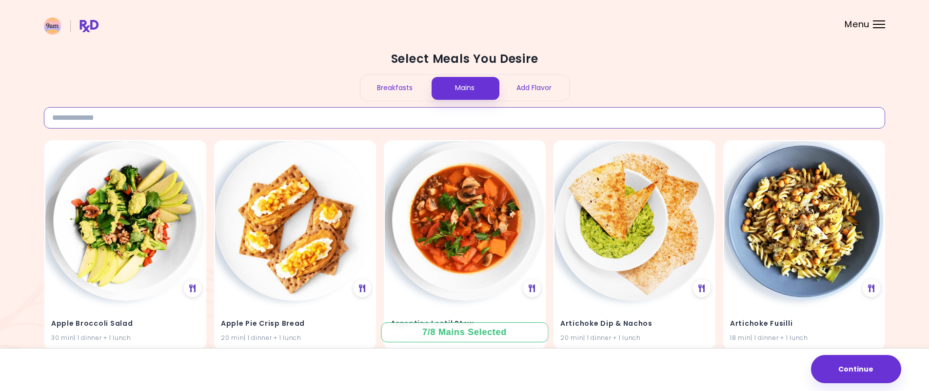
click at [137, 124] on input at bounding box center [464, 117] width 841 height 21
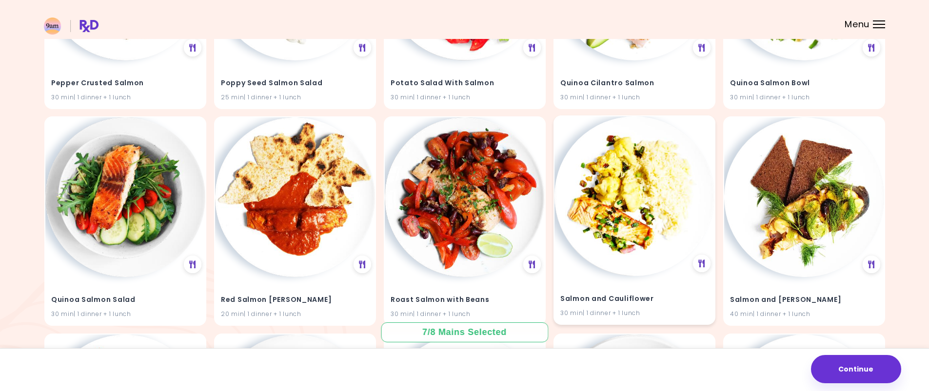
scroll to position [1739, 0]
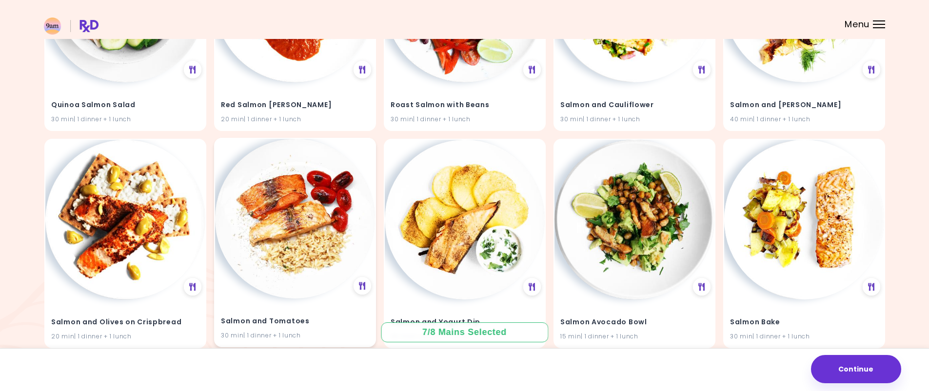
type input "*****"
click at [326, 316] on h4 "Salmon and Tomatoes" at bounding box center [295, 322] width 148 height 16
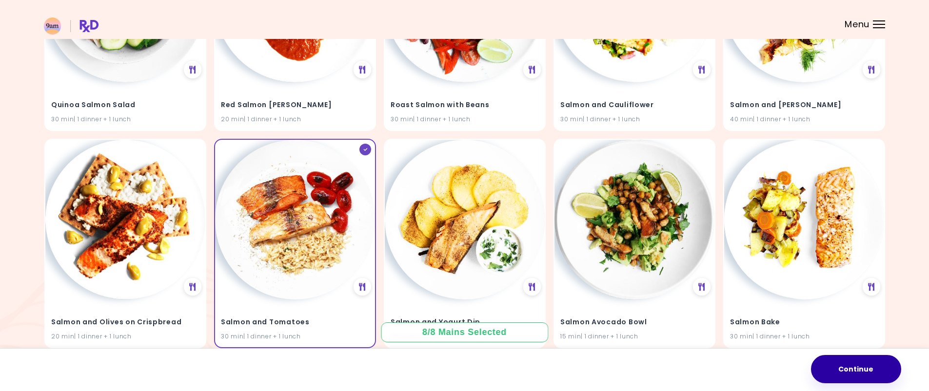
click at [855, 367] on button "Continue" at bounding box center [856, 369] width 90 height 28
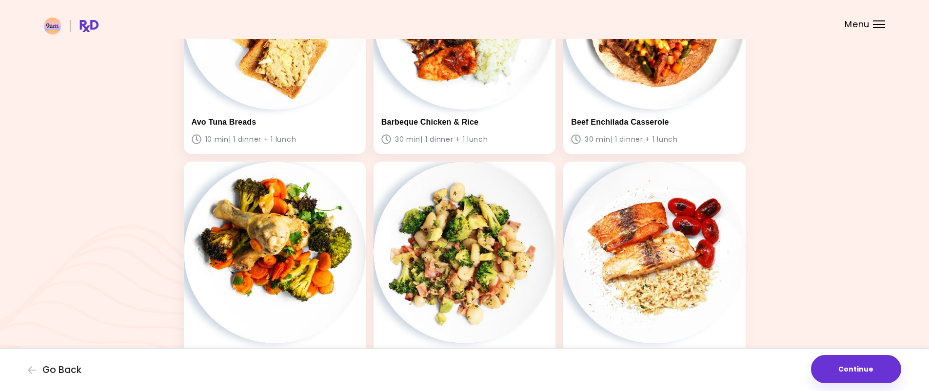
scroll to position [719, 0]
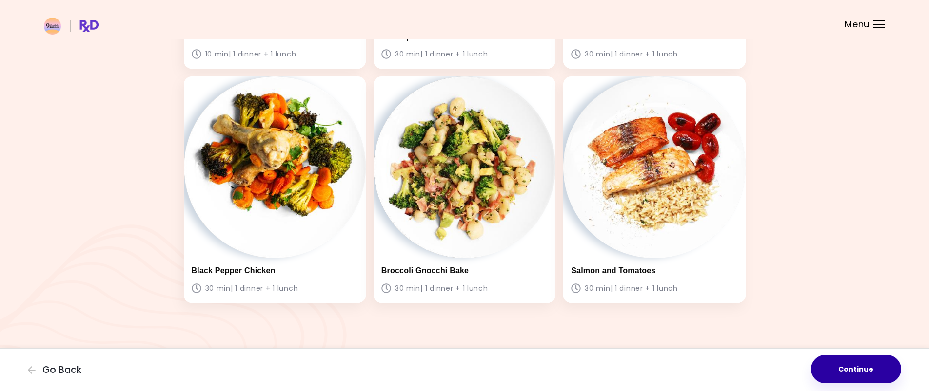
click at [883, 374] on button "Continue" at bounding box center [856, 369] width 90 height 28
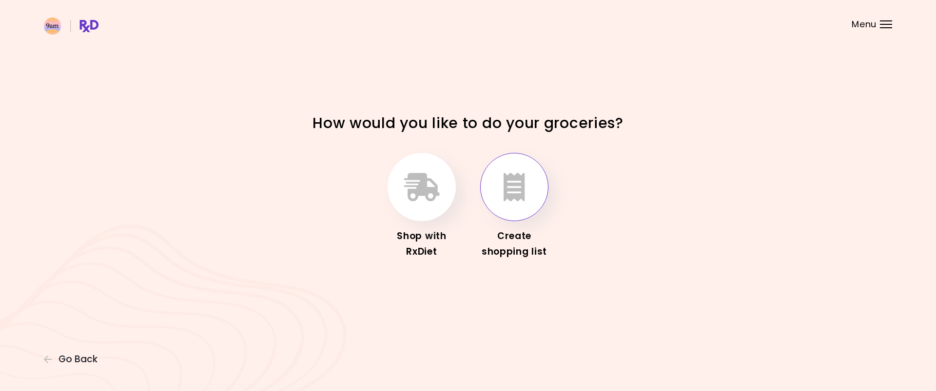
click at [517, 206] on button "button" at bounding box center [514, 187] width 68 height 68
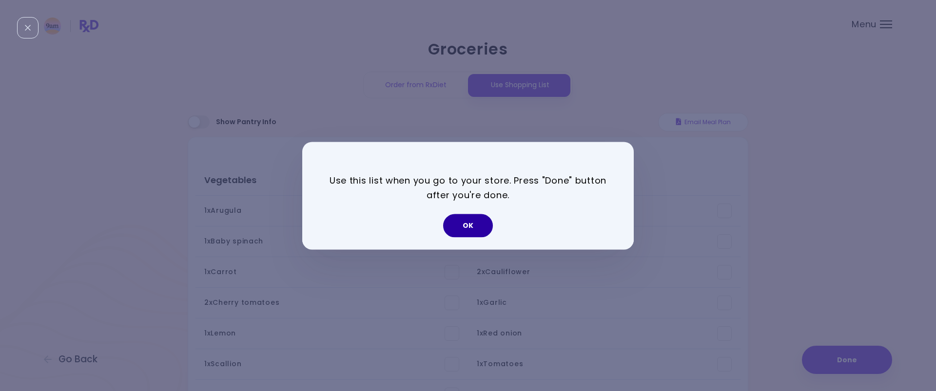
click at [464, 230] on button "OK" at bounding box center [468, 225] width 50 height 23
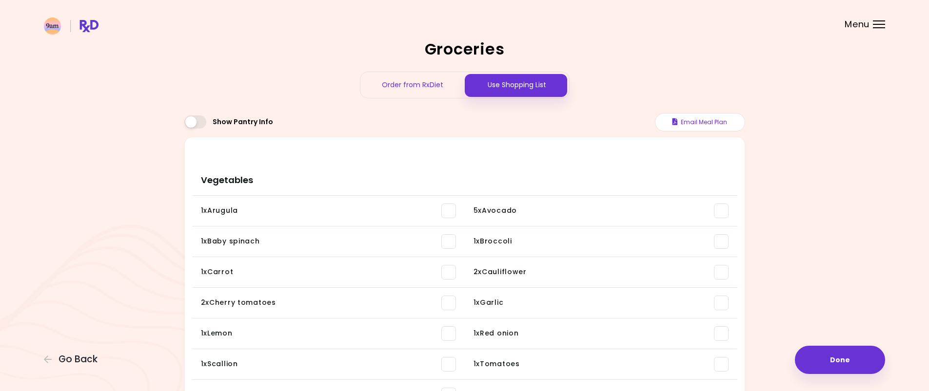
click at [189, 121] on span at bounding box center [195, 122] width 22 height 13
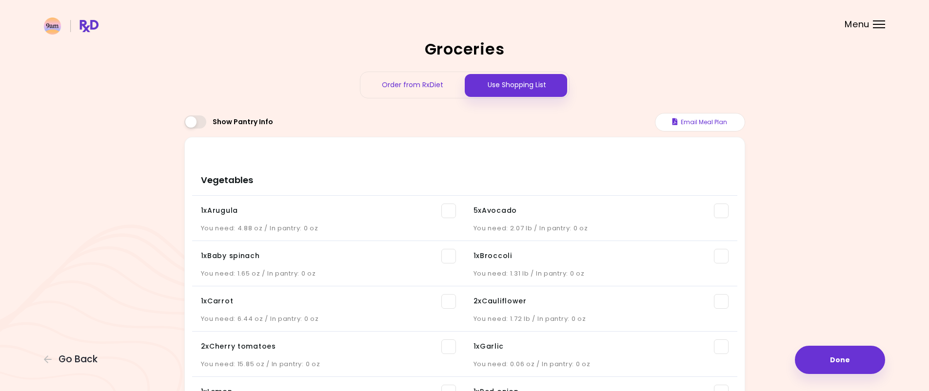
click at [194, 122] on span at bounding box center [195, 122] width 22 height 13
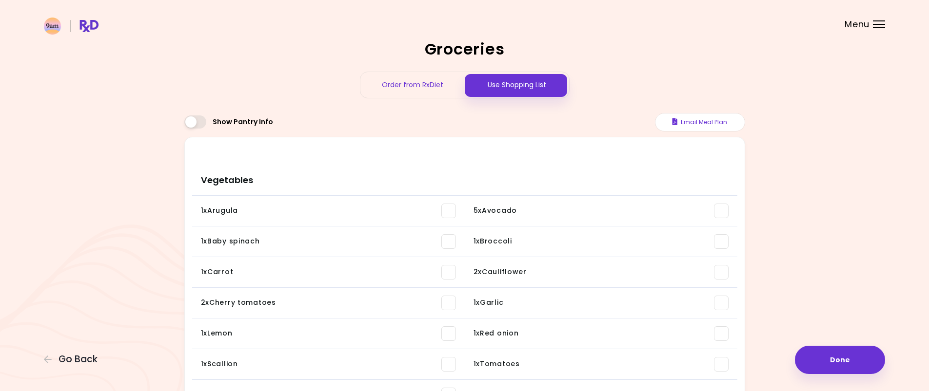
click at [197, 120] on span at bounding box center [195, 122] width 22 height 13
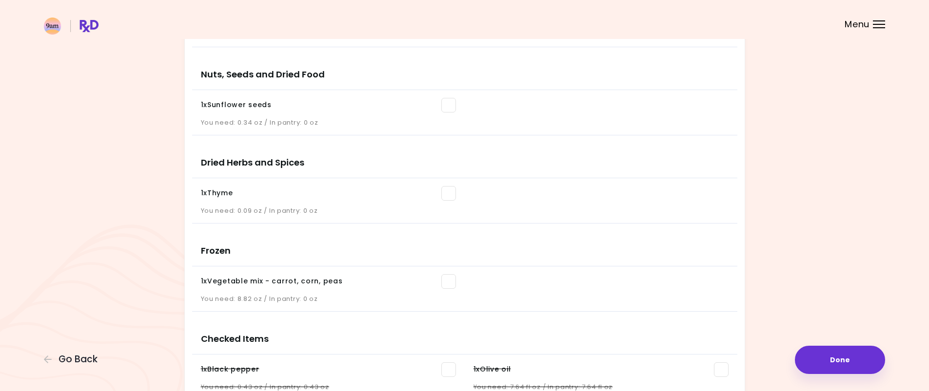
scroll to position [1386, 0]
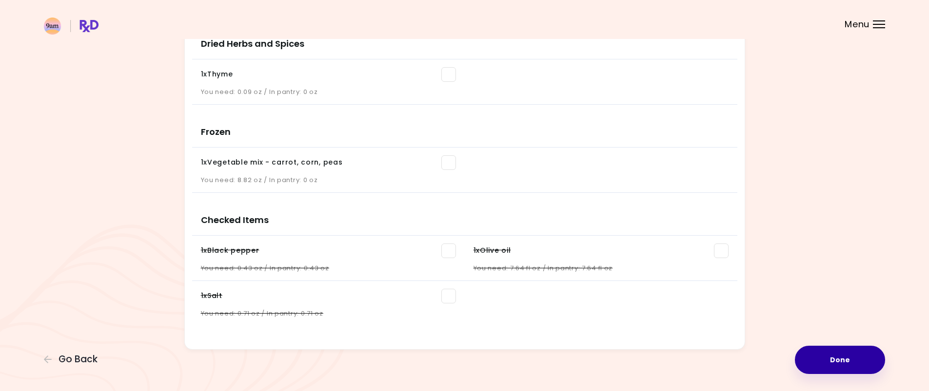
click at [840, 362] on button "Done" at bounding box center [840, 360] width 90 height 28
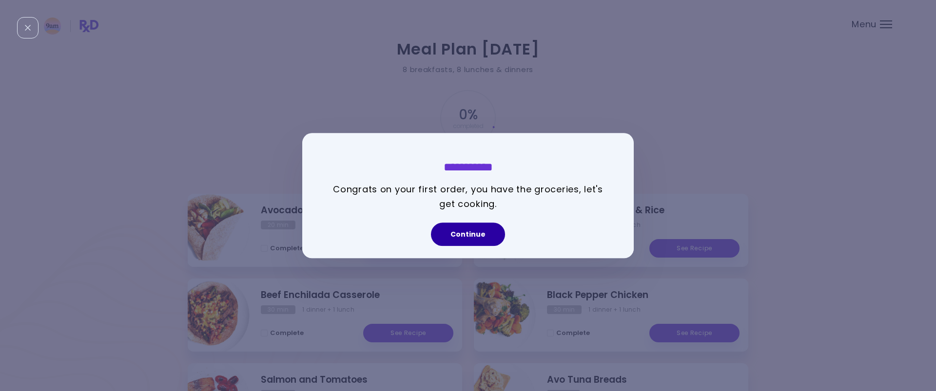
click at [485, 236] on button "Continue" at bounding box center [468, 234] width 74 height 23
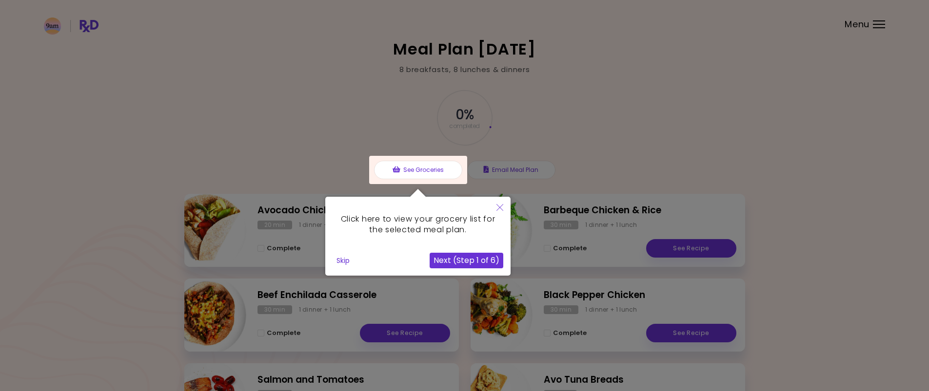
click at [499, 208] on icon "Close" at bounding box center [499, 207] width 7 height 7
